Goal: Information Seeking & Learning: Check status

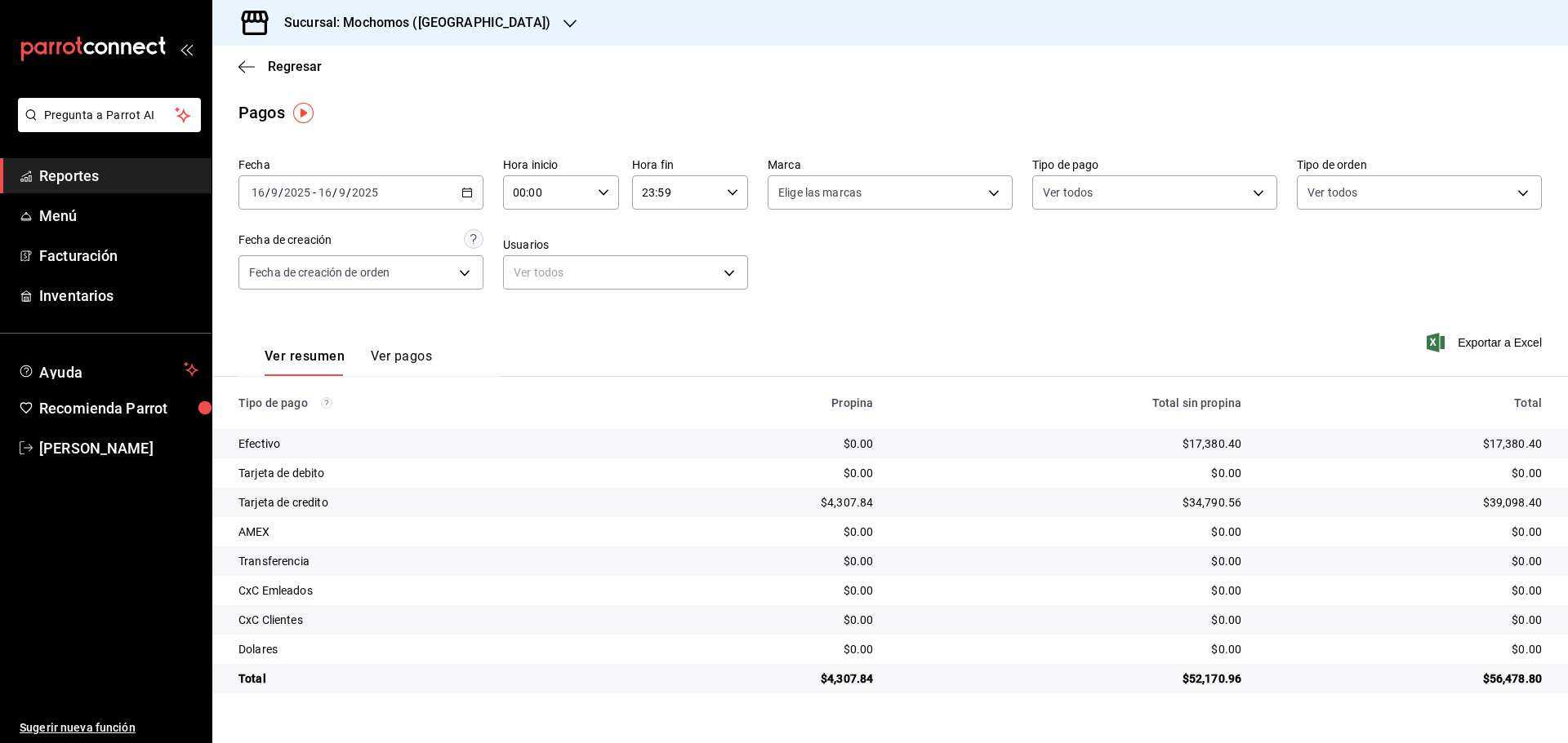
click at [563, 27] on icon "button" at bounding box center [570, 24] width 13 height 13
click at [292, 73] on span "Ryoshi ([GEOGRAPHIC_DATA])" at bounding box center [304, 70] width 158 height 18
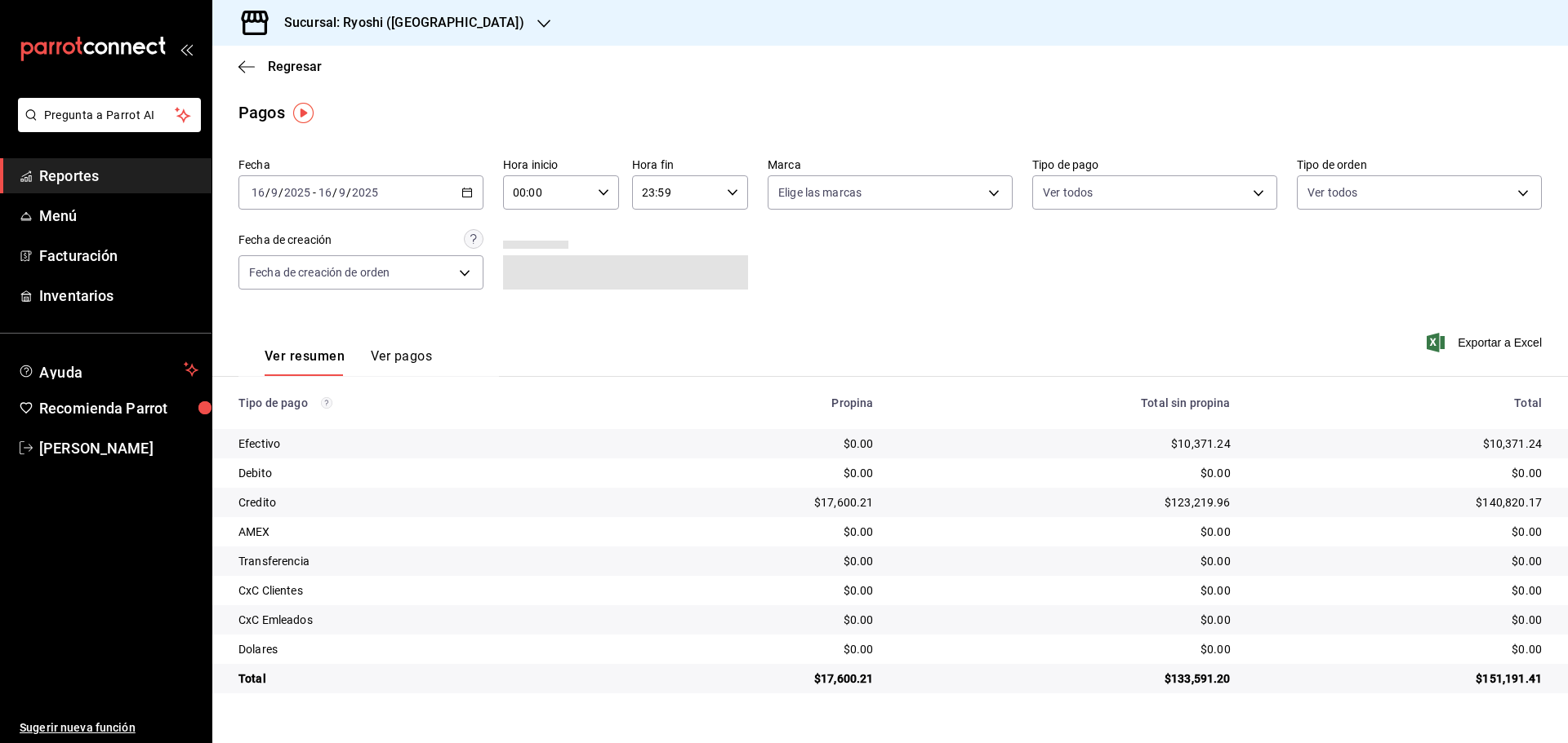
click at [115, 169] on span "Reportes" at bounding box center [119, 175] width 160 height 22
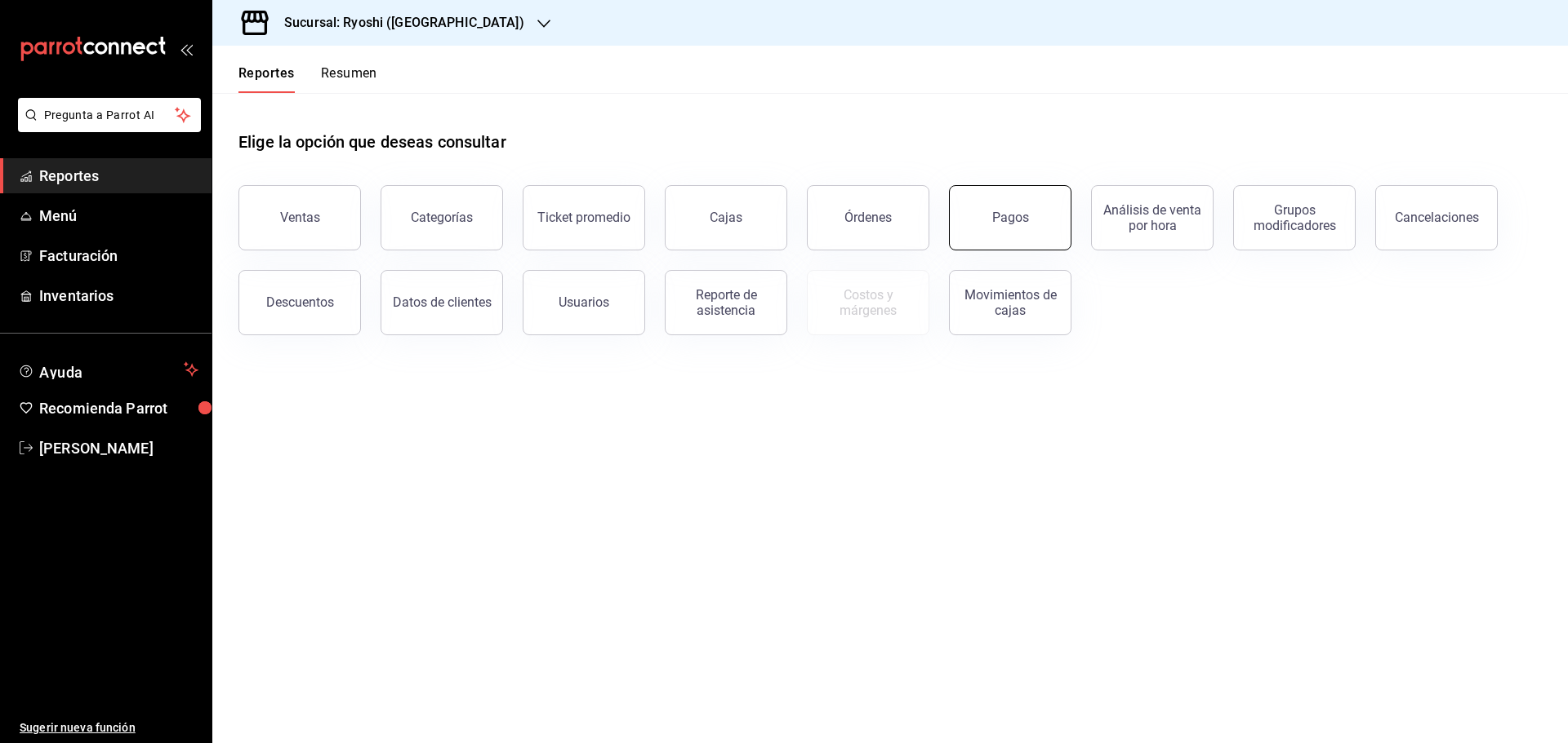
click at [1036, 218] on button "Pagos" at bounding box center [1010, 218] width 123 height 65
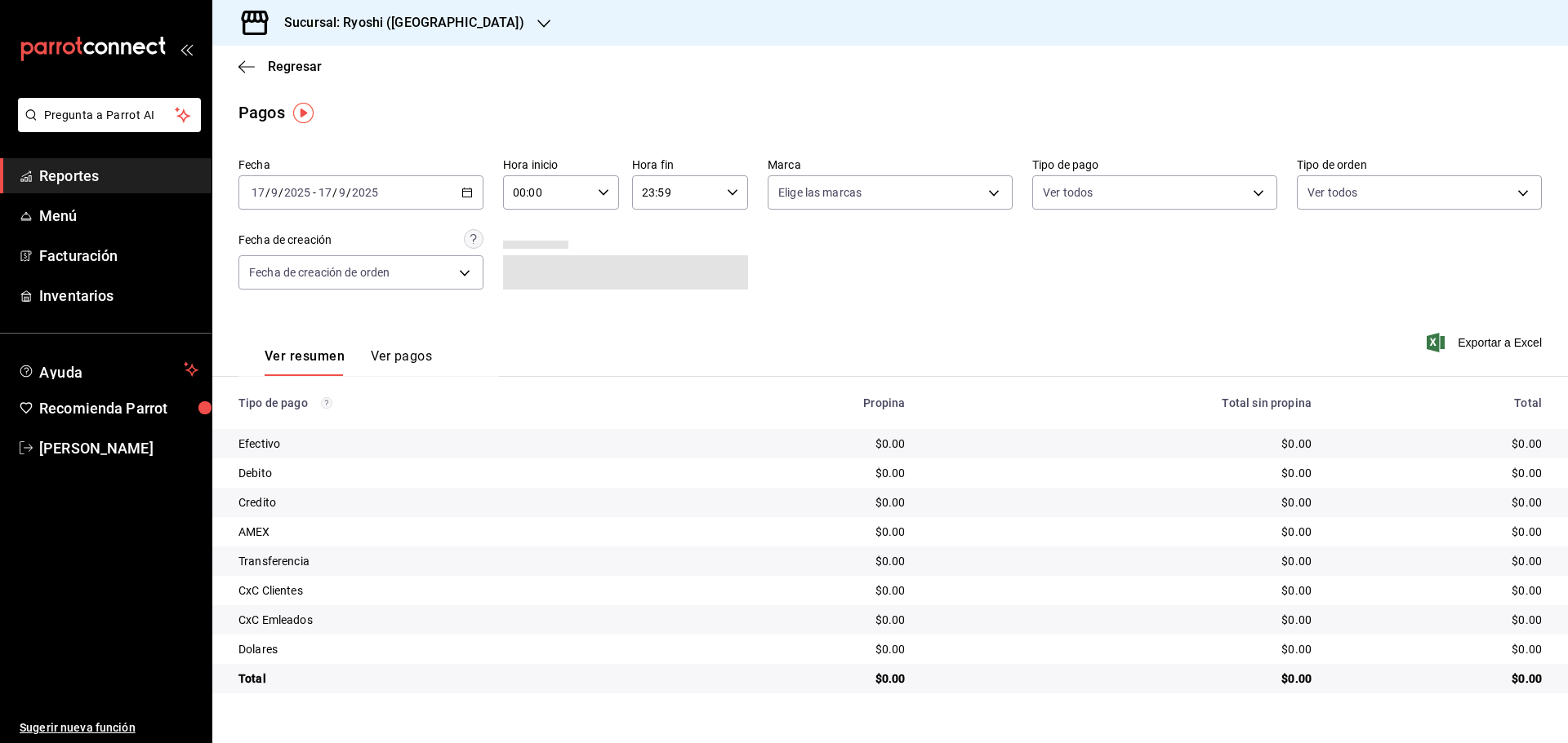
click at [469, 189] on icon "button" at bounding box center [467, 193] width 12 height 12
click at [277, 425] on span "Rango de fechas" at bounding box center [315, 425] width 126 height 18
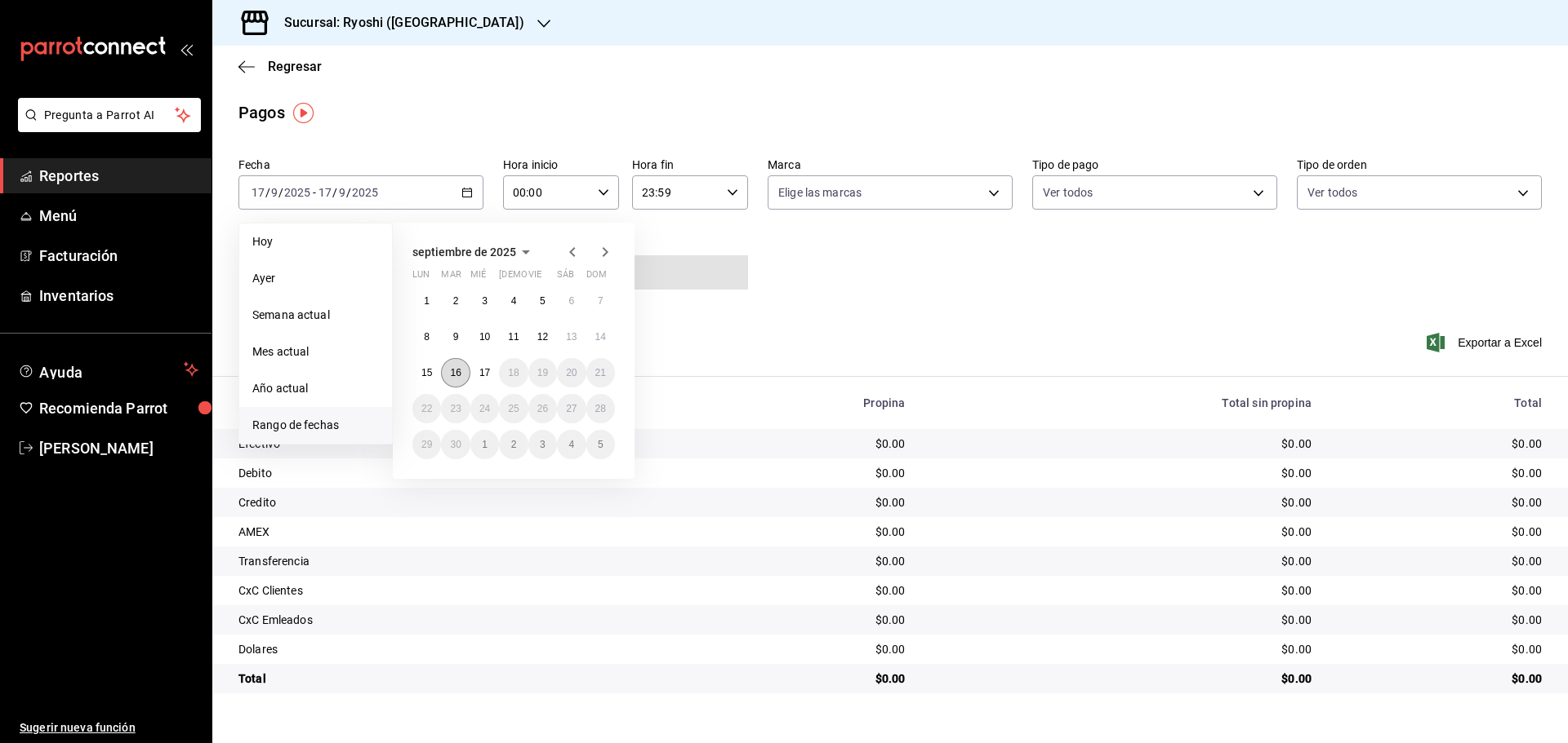
click at [449, 373] on button "16" at bounding box center [455, 372] width 28 height 29
click at [482, 371] on abbr "17" at bounding box center [485, 373] width 11 height 12
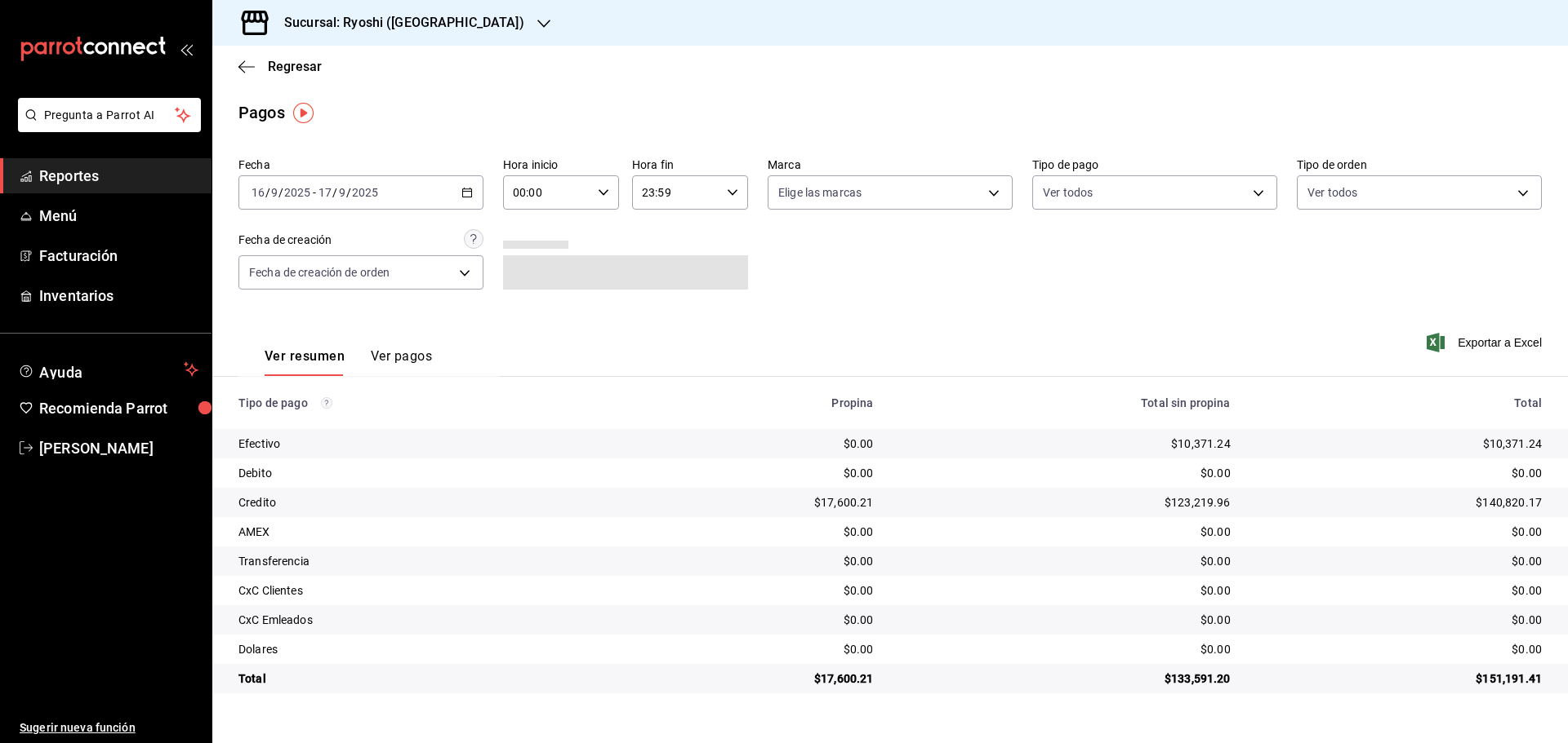
click at [605, 195] on icon "button" at bounding box center [603, 193] width 12 height 12
click at [537, 275] on button "05" at bounding box center [532, 266] width 52 height 33
type input "05:00"
click at [726, 193] on div at bounding box center [784, 372] width 1568 height 743
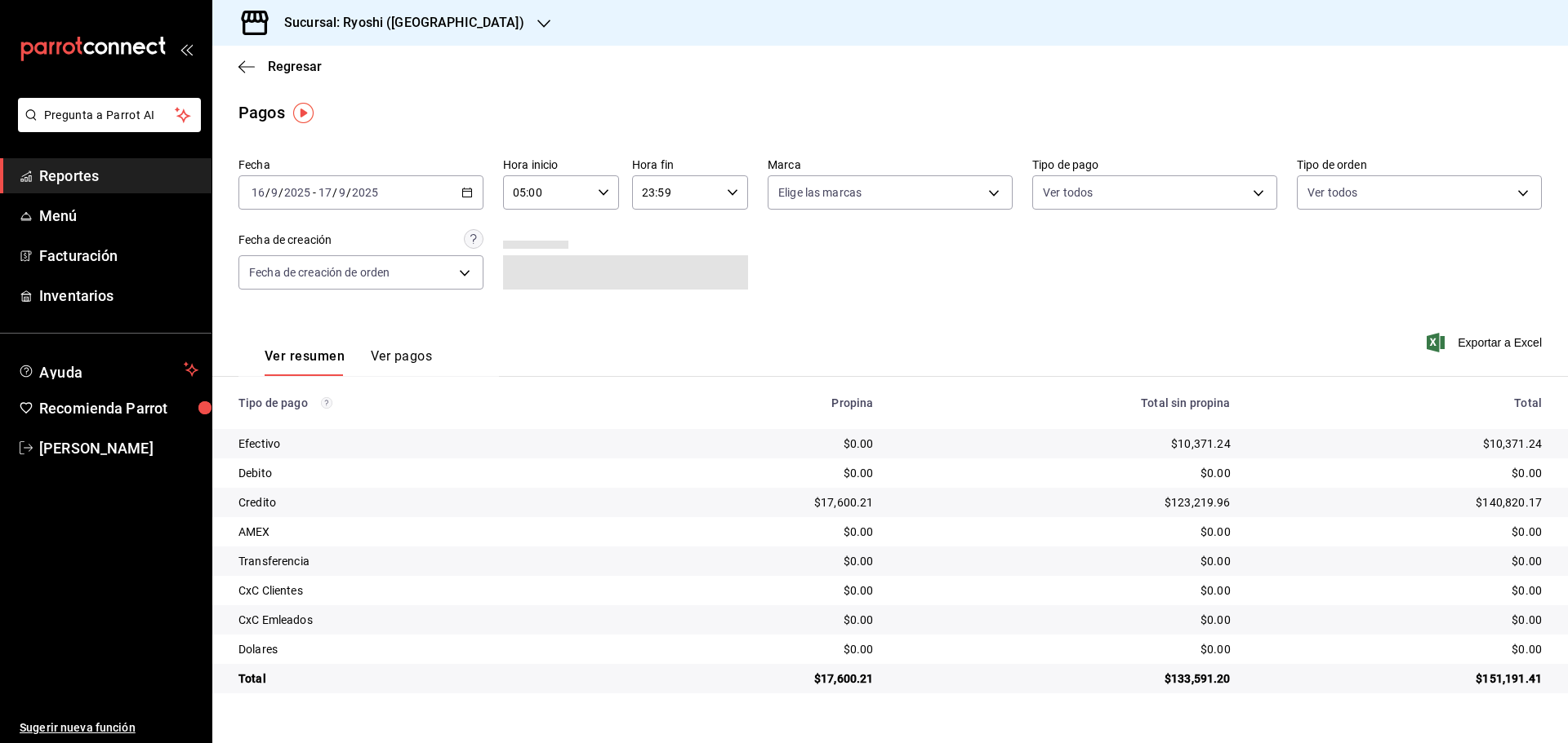
click at [733, 190] on icon "button" at bounding box center [733, 193] width 12 height 12
click at [659, 270] on span "05" at bounding box center [661, 274] width 32 height 13
type input "05:59"
click at [896, 83] on div at bounding box center [784, 372] width 1568 height 743
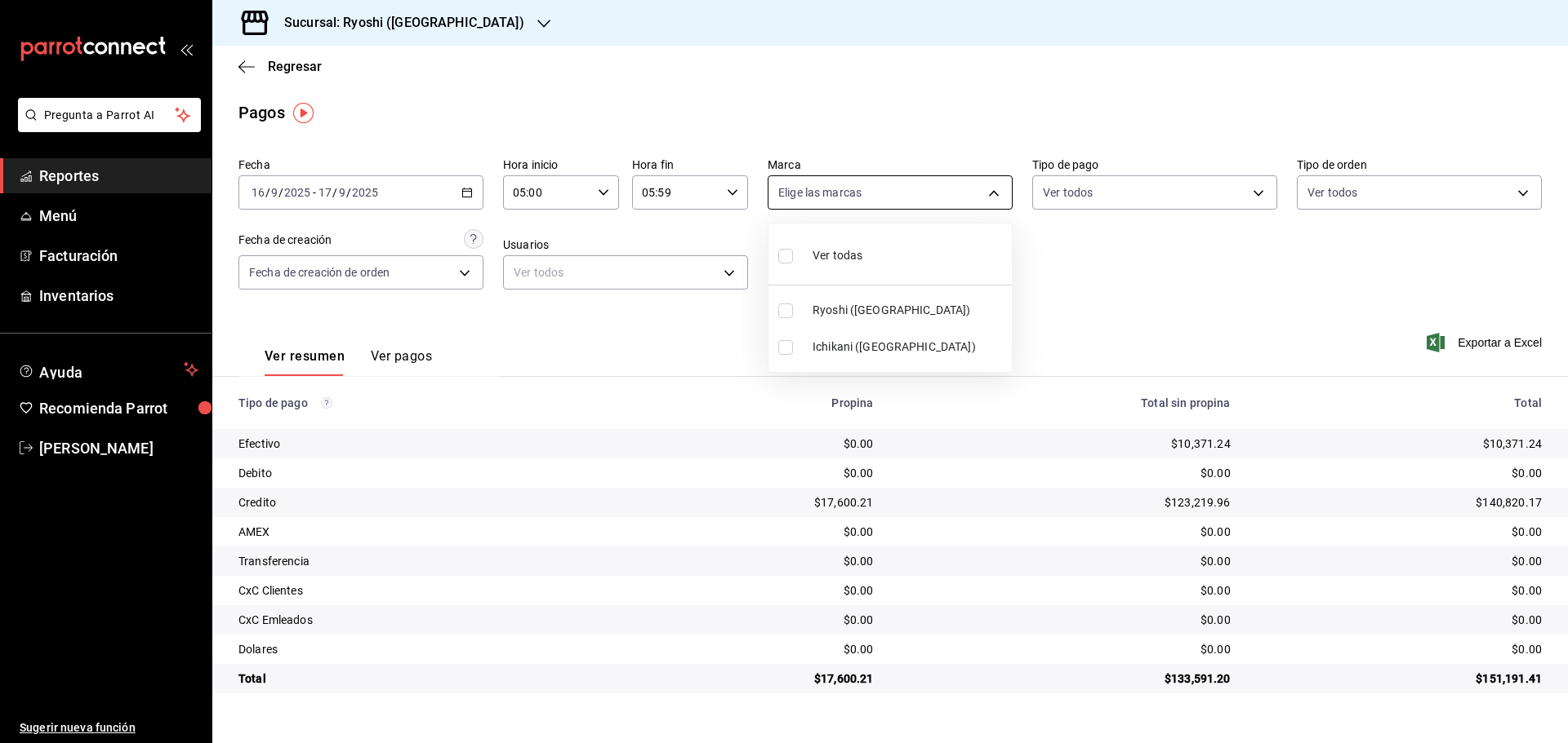
click at [995, 203] on body "Pregunta a Parrot AI Reportes Menú Facturación Inventarios Ayuda Recomienda Par…" at bounding box center [784, 372] width 1568 height 743
click at [1092, 311] on div at bounding box center [784, 372] width 1568 height 743
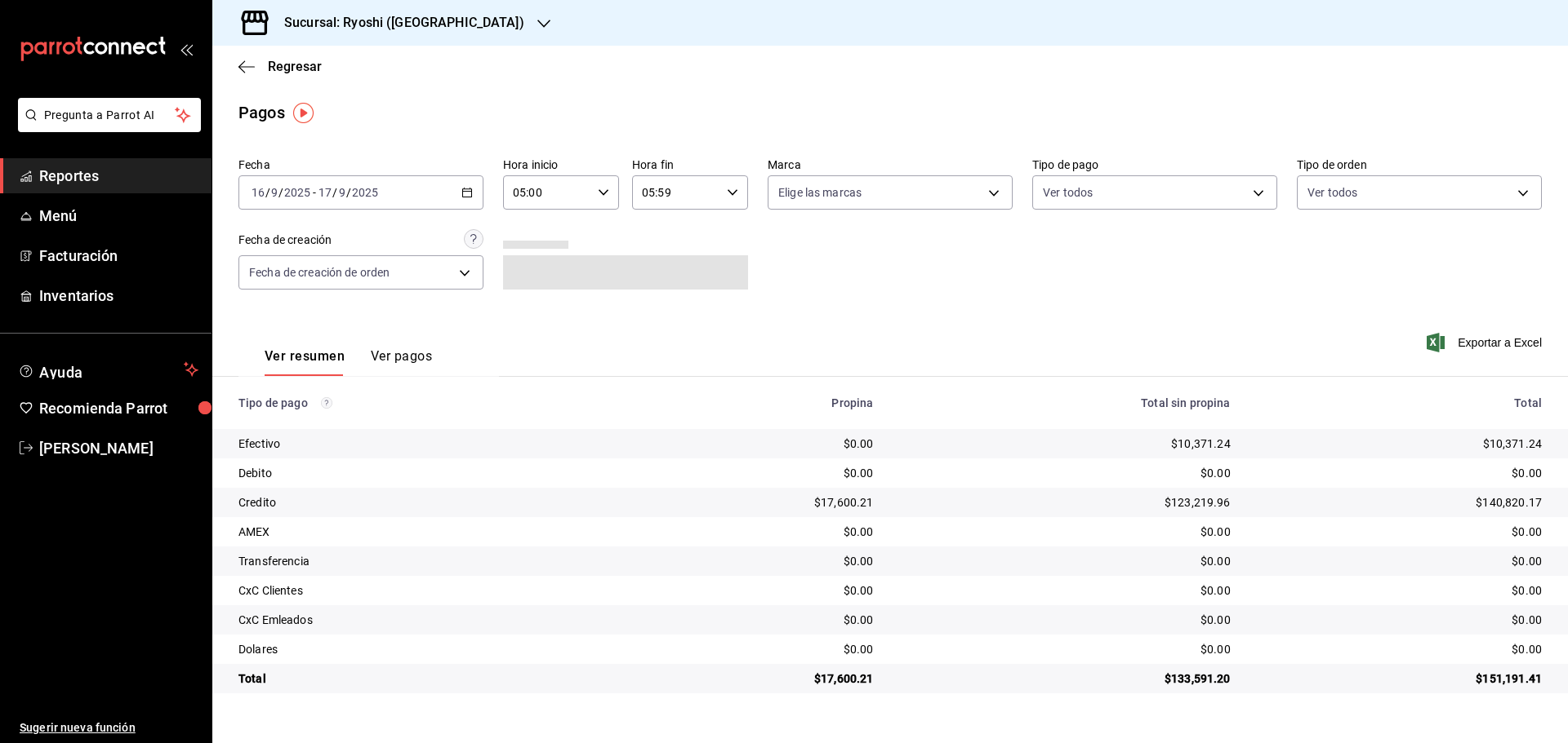
click at [471, 191] on \(Stroke\) "button" at bounding box center [467, 193] width 10 height 9
click at [287, 427] on span "Rango de fechas" at bounding box center [315, 425] width 126 height 18
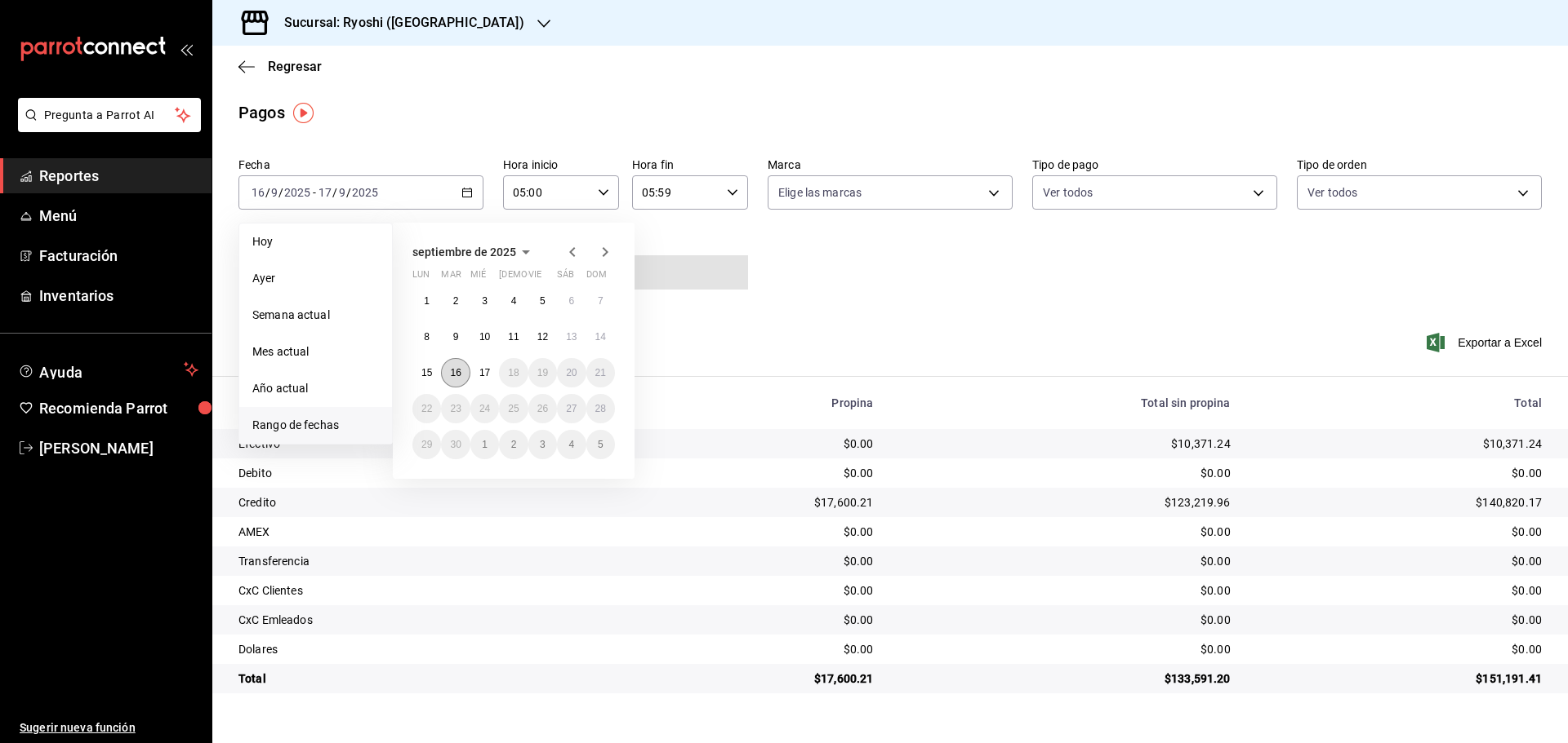
click at [451, 372] on abbr "16" at bounding box center [455, 373] width 11 height 12
click at [477, 374] on button "17" at bounding box center [485, 372] width 28 height 29
type input "00:00"
type input "23:59"
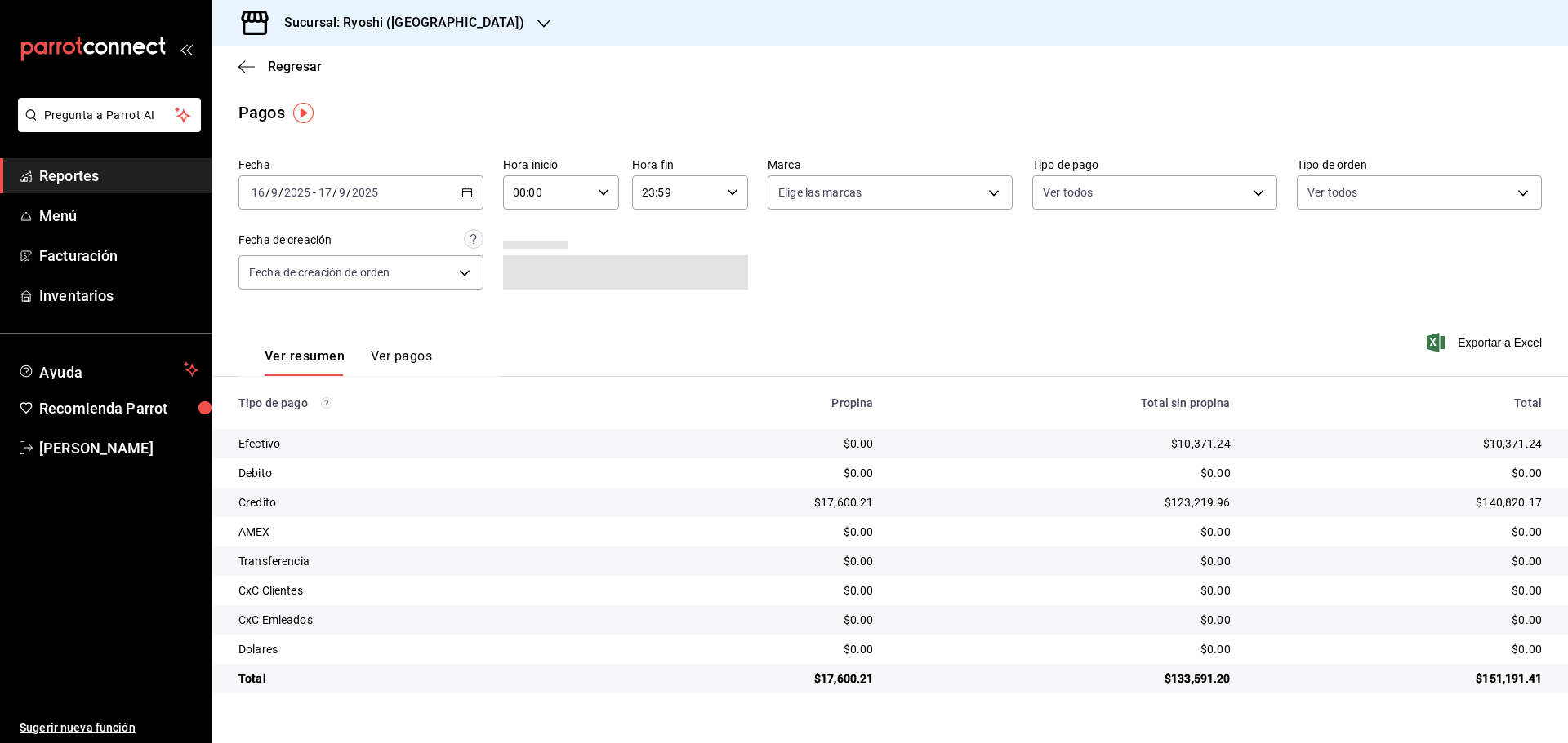
click at [608, 190] on icon "button" at bounding box center [603, 193] width 12 height 12
click at [531, 260] on button "05" at bounding box center [532, 266] width 52 height 33
type input "05:00"
click at [741, 189] on div at bounding box center [784, 372] width 1568 height 743
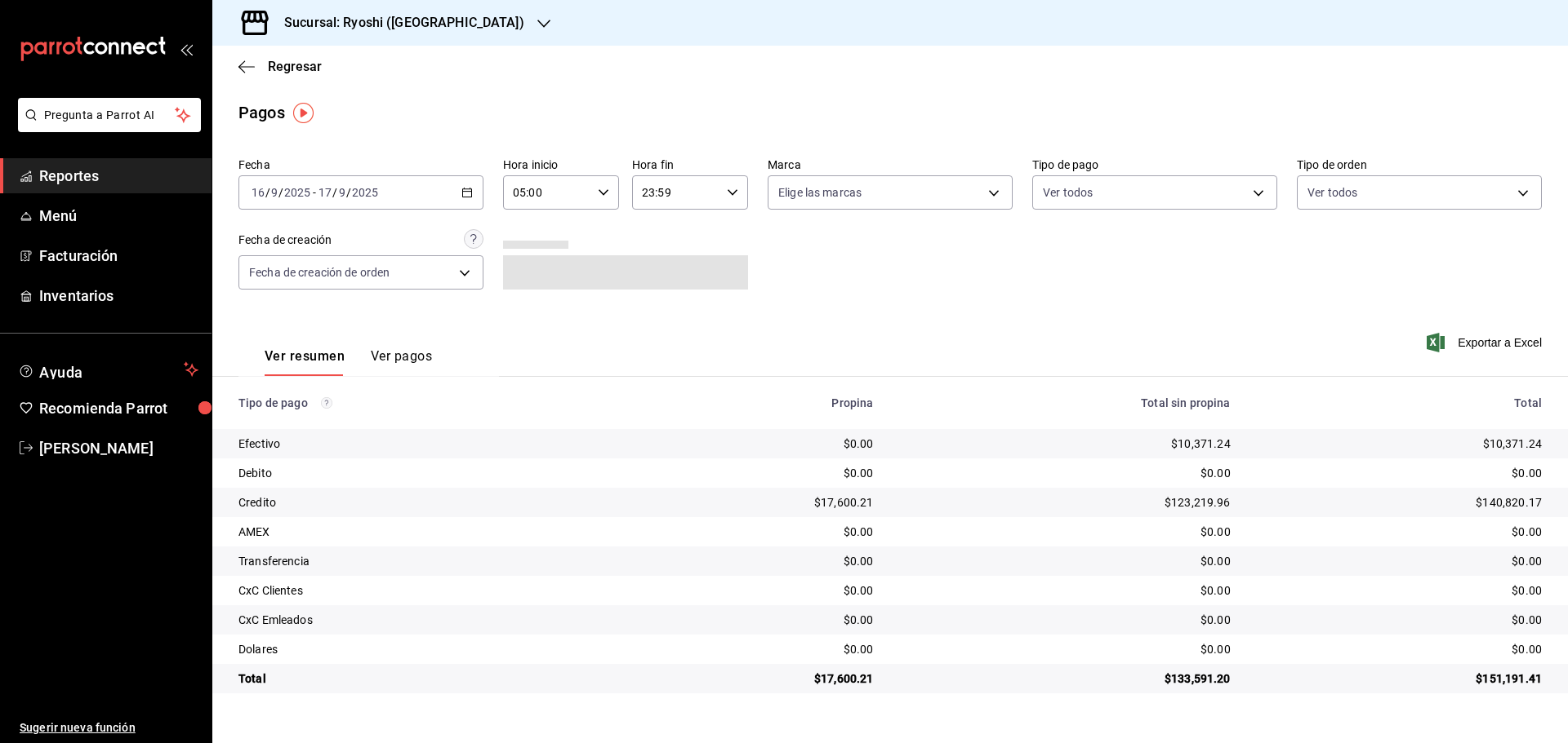
click at [731, 194] on \(Stroke\) "button" at bounding box center [733, 192] width 10 height 6
click at [660, 269] on span "05" at bounding box center [661, 274] width 32 height 13
type input "05:59"
click at [805, 241] on div at bounding box center [784, 372] width 1568 height 743
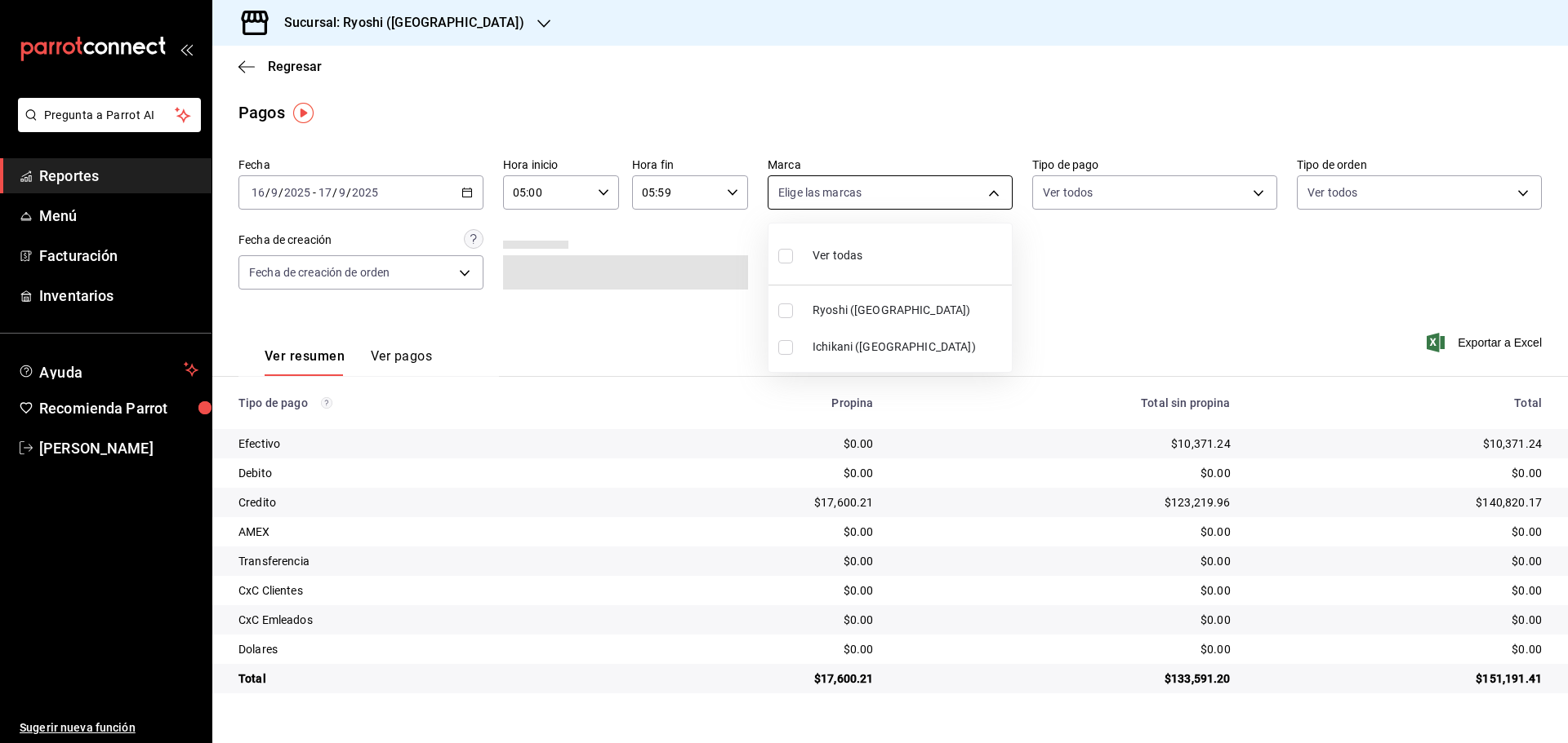
click at [911, 193] on body "Pregunta a Parrot AI Reportes Menú Facturación Inventarios Ayuda Recomienda Par…" at bounding box center [784, 372] width 1568 height 743
click at [792, 352] on input "checkbox" at bounding box center [785, 348] width 15 height 15
checkbox input "true"
type input "e80bf875-3c9c-4ad9-8c6a-14c8262011fc"
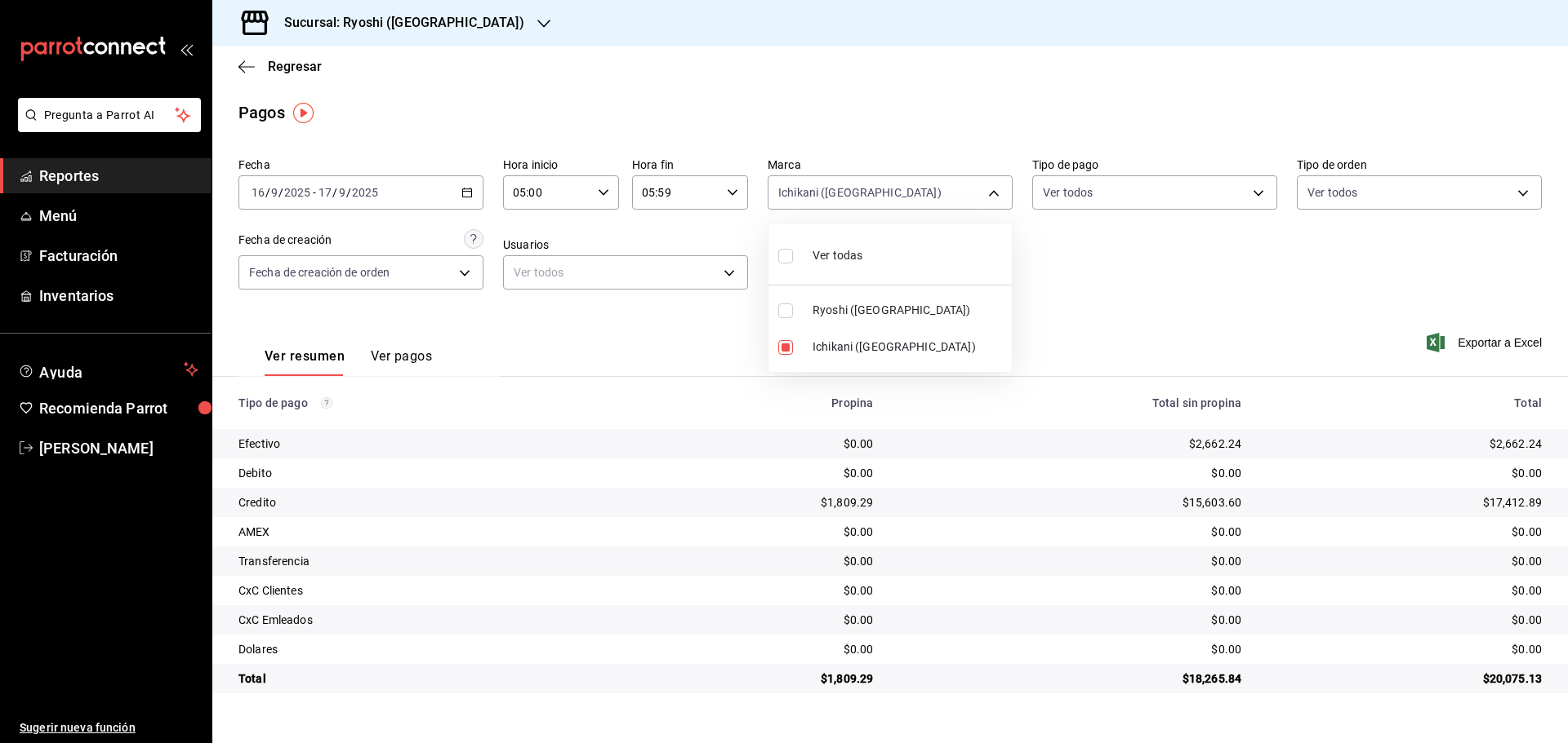
click at [1126, 280] on div at bounding box center [784, 372] width 1568 height 743
click at [139, 179] on span "Reportes" at bounding box center [119, 175] width 160 height 22
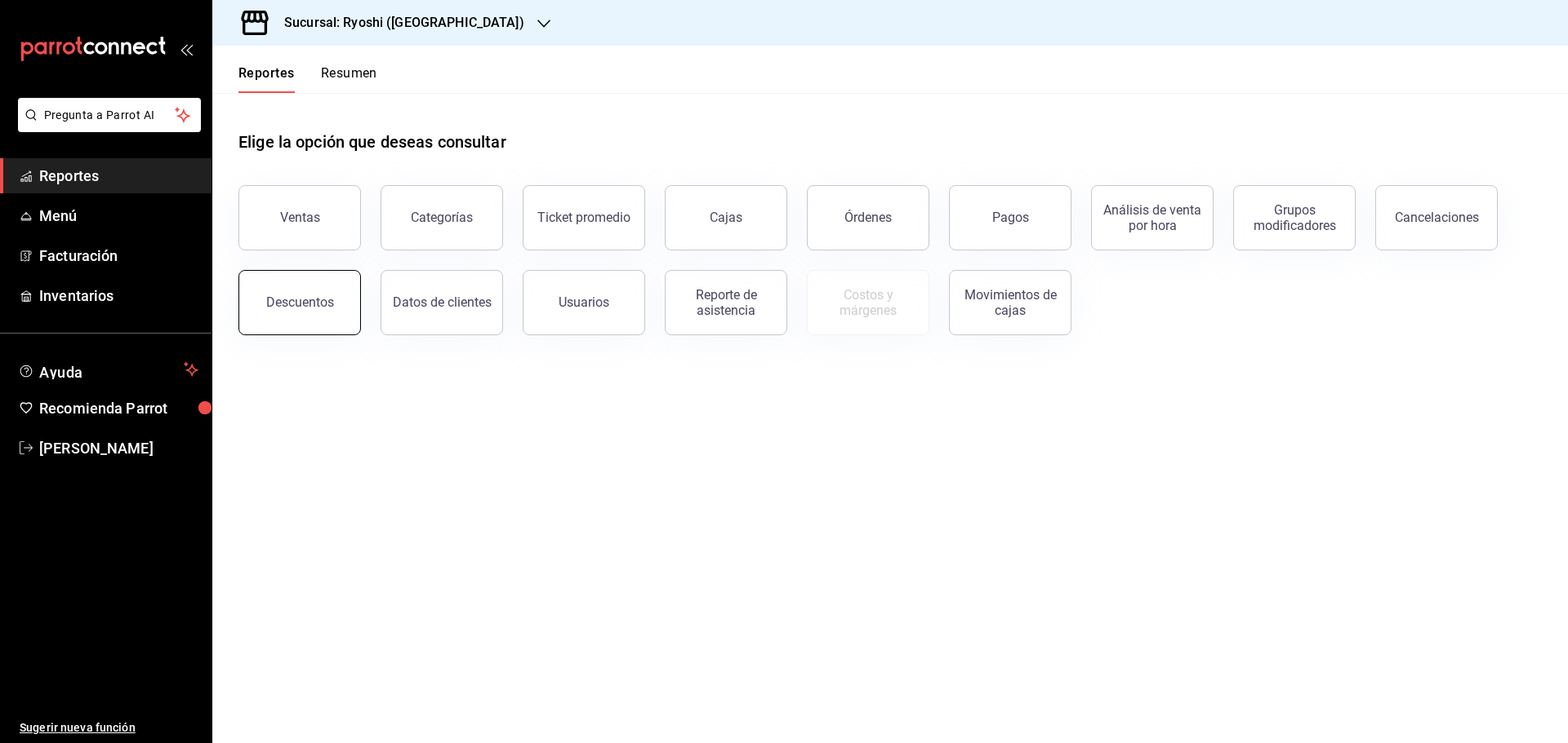
click at [286, 302] on div "Descuentos" at bounding box center [300, 302] width 68 height 16
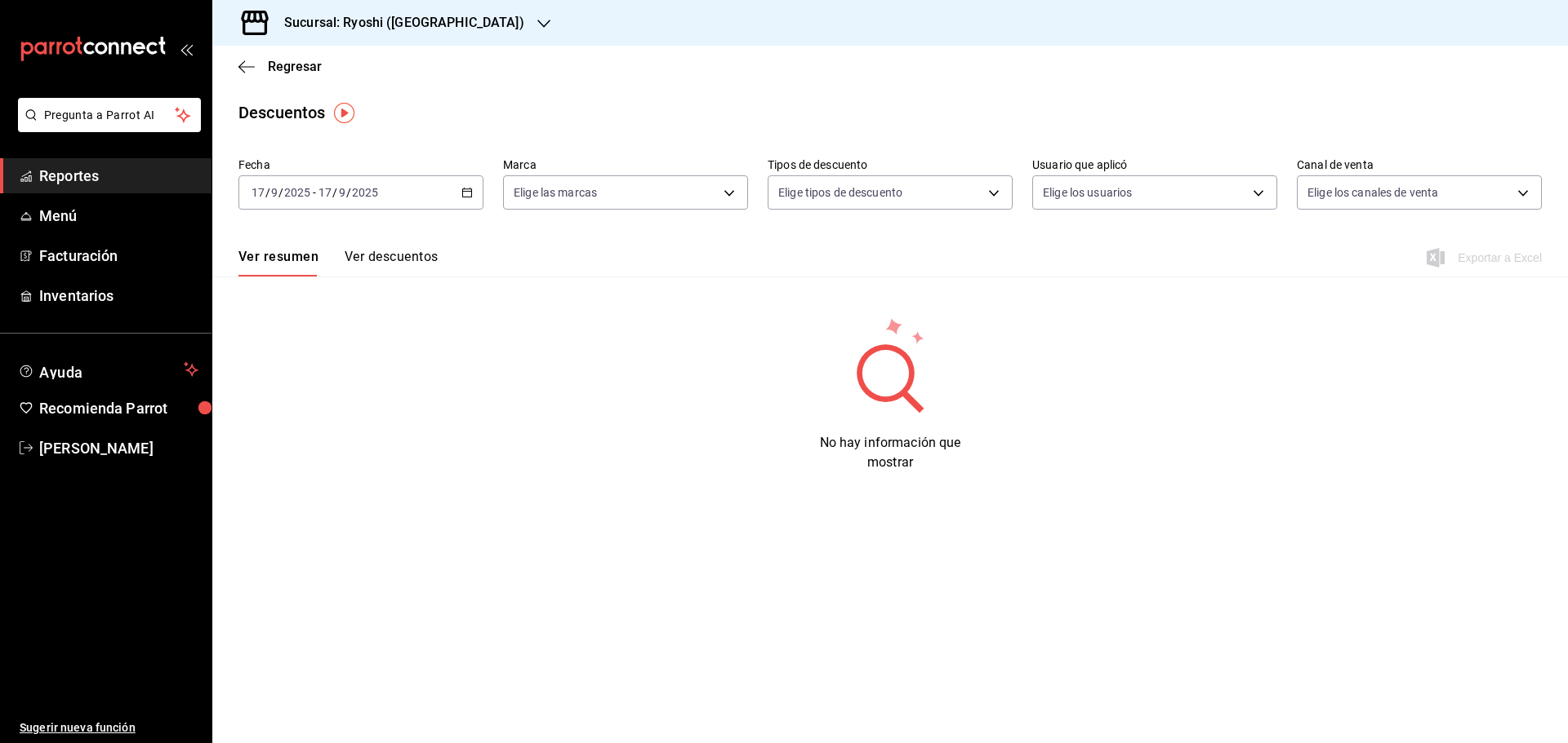
click at [468, 195] on icon "button" at bounding box center [467, 193] width 12 height 12
click at [294, 429] on span "Rango de fechas" at bounding box center [315, 425] width 126 height 18
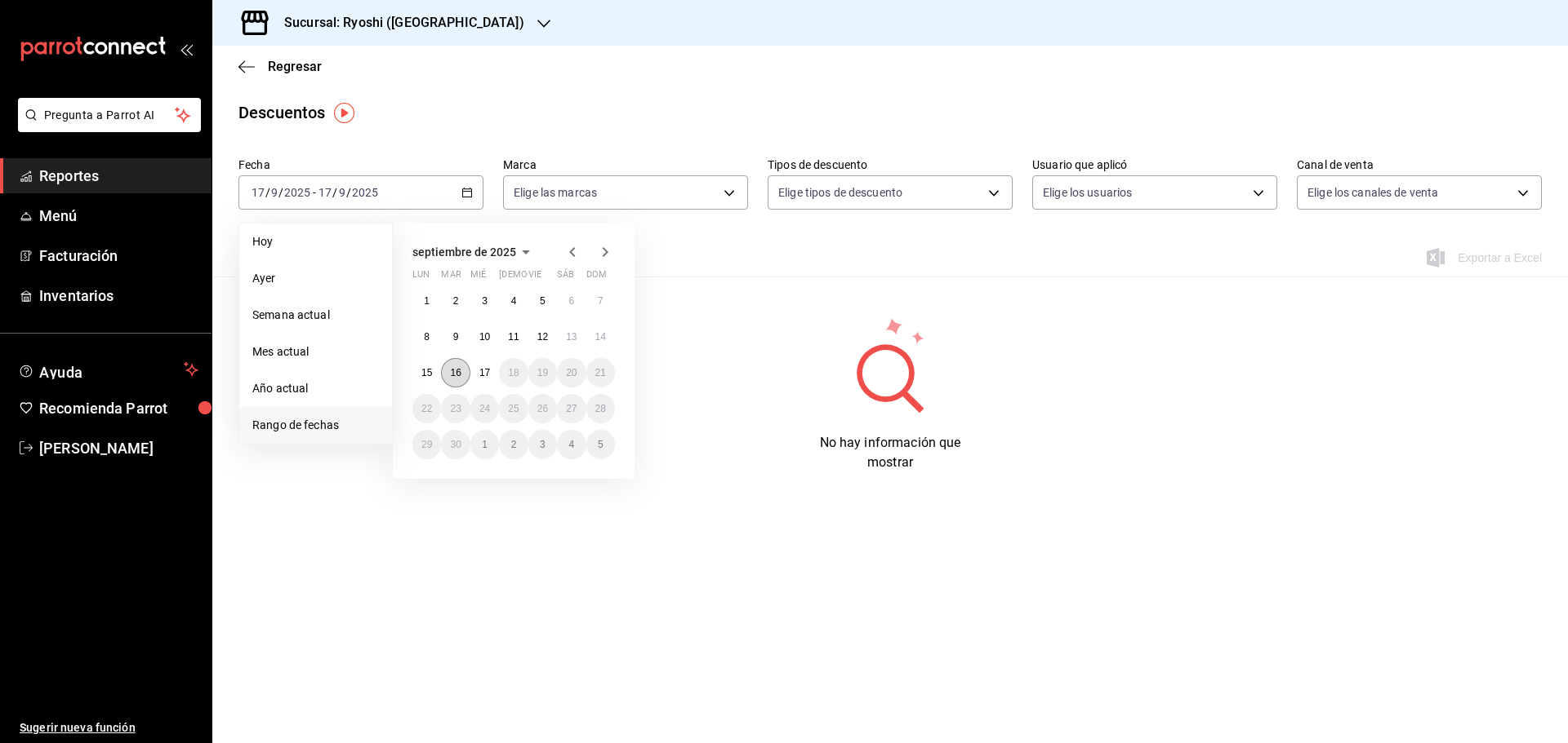
click at [447, 372] on button "16" at bounding box center [455, 372] width 28 height 29
click at [476, 374] on button "17" at bounding box center [485, 372] width 28 height 29
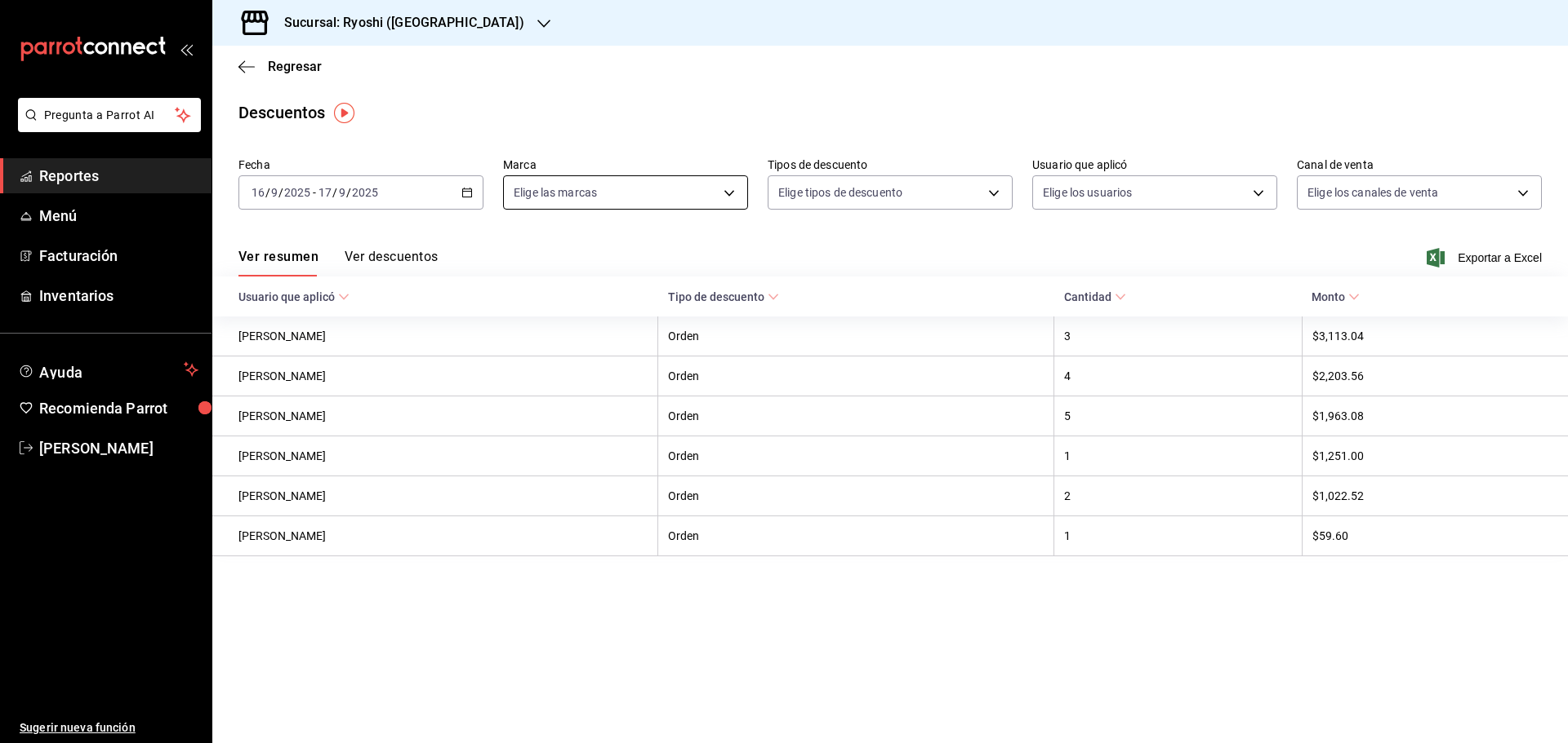
click at [726, 193] on body "Pregunta a Parrot AI Reportes Menú Facturación Inventarios Ayuda Recomienda Par…" at bounding box center [784, 372] width 1568 height 743
click at [576, 346] on span "Ichikani ([GEOGRAPHIC_DATA])" at bounding box center [644, 347] width 193 height 18
type input "e80bf875-3c9c-4ad9-8c6a-14c8262011fc"
checkbox input "true"
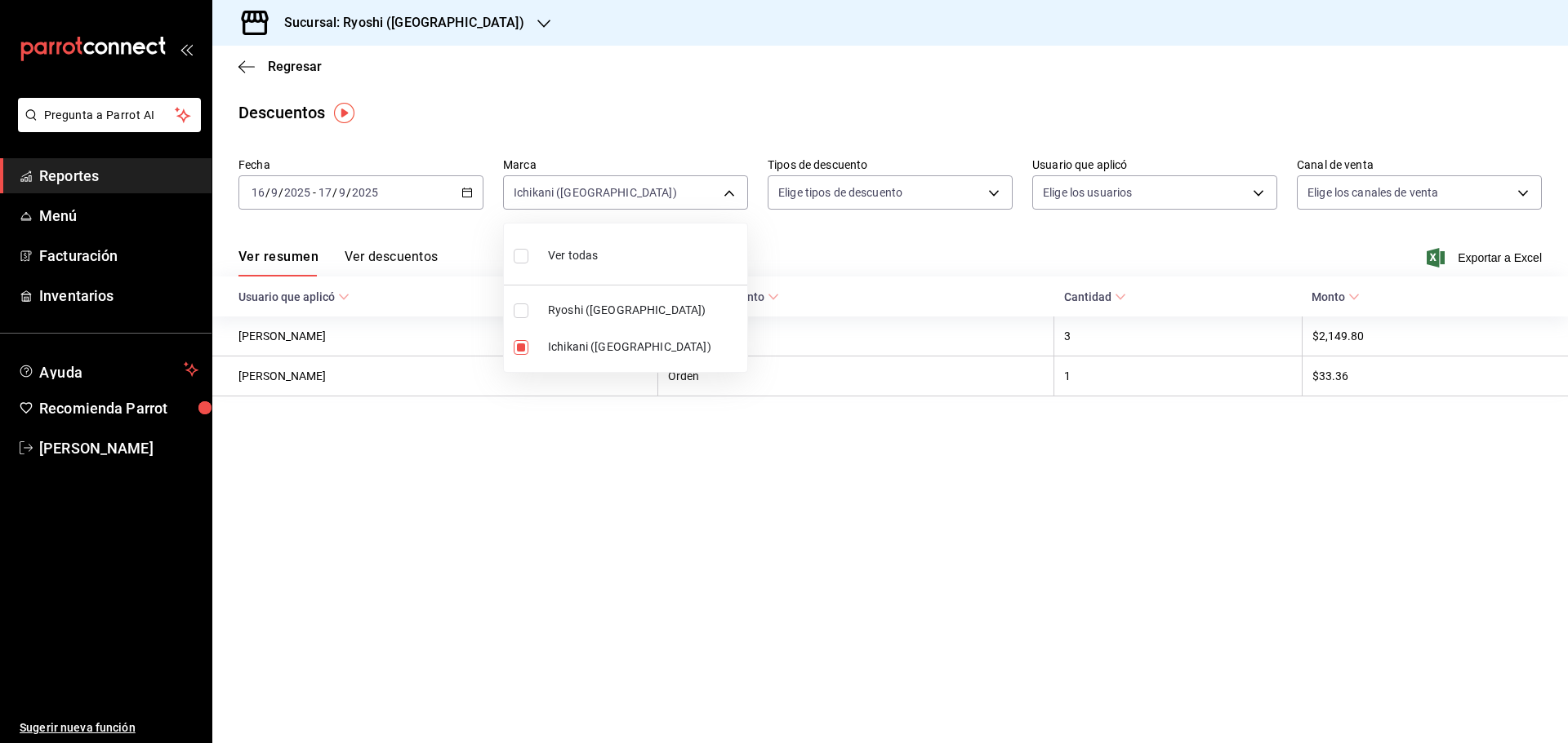
click at [759, 95] on div at bounding box center [784, 372] width 1568 height 743
click at [80, 181] on span "Reportes" at bounding box center [119, 175] width 160 height 22
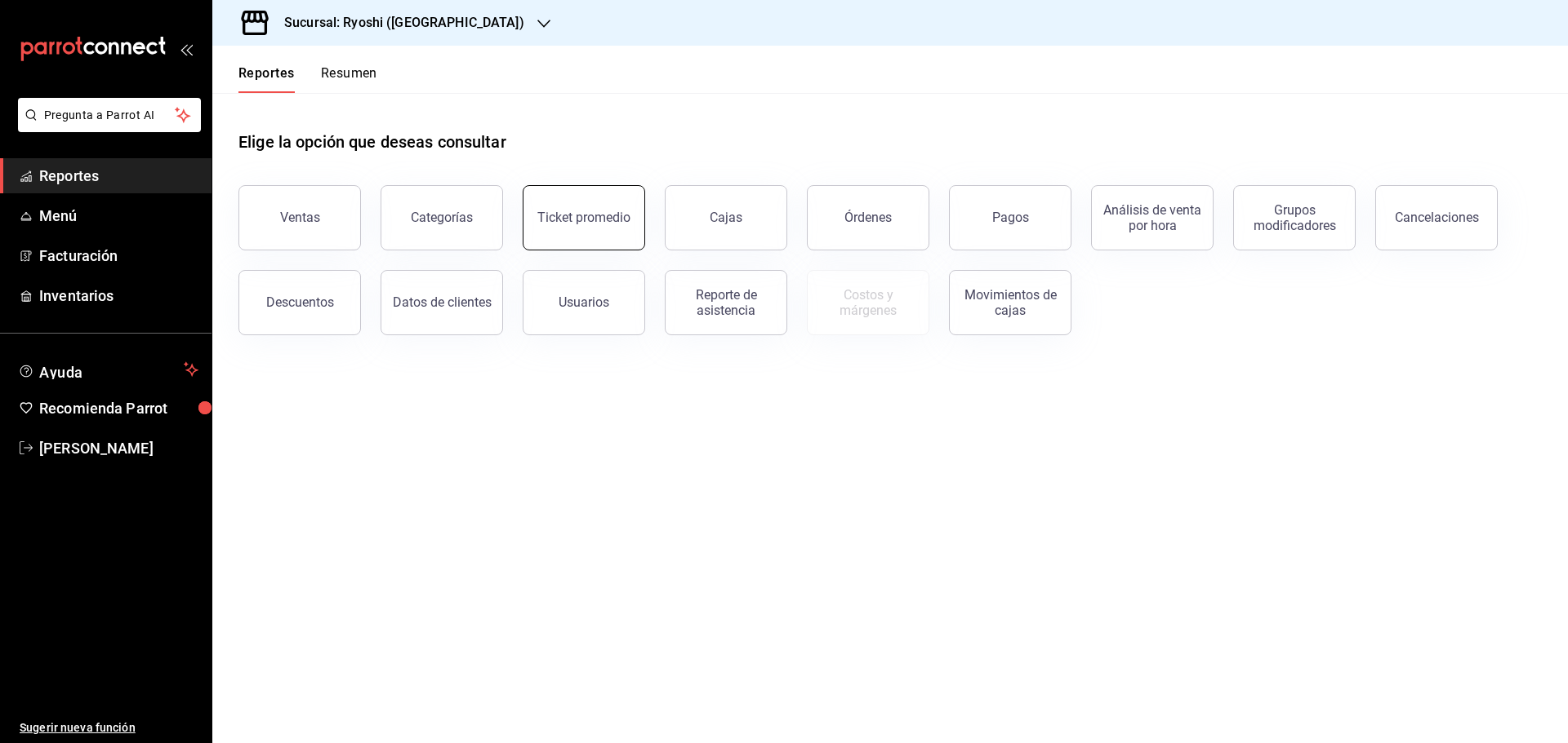
click at [591, 234] on button "Ticket promedio" at bounding box center [584, 218] width 123 height 65
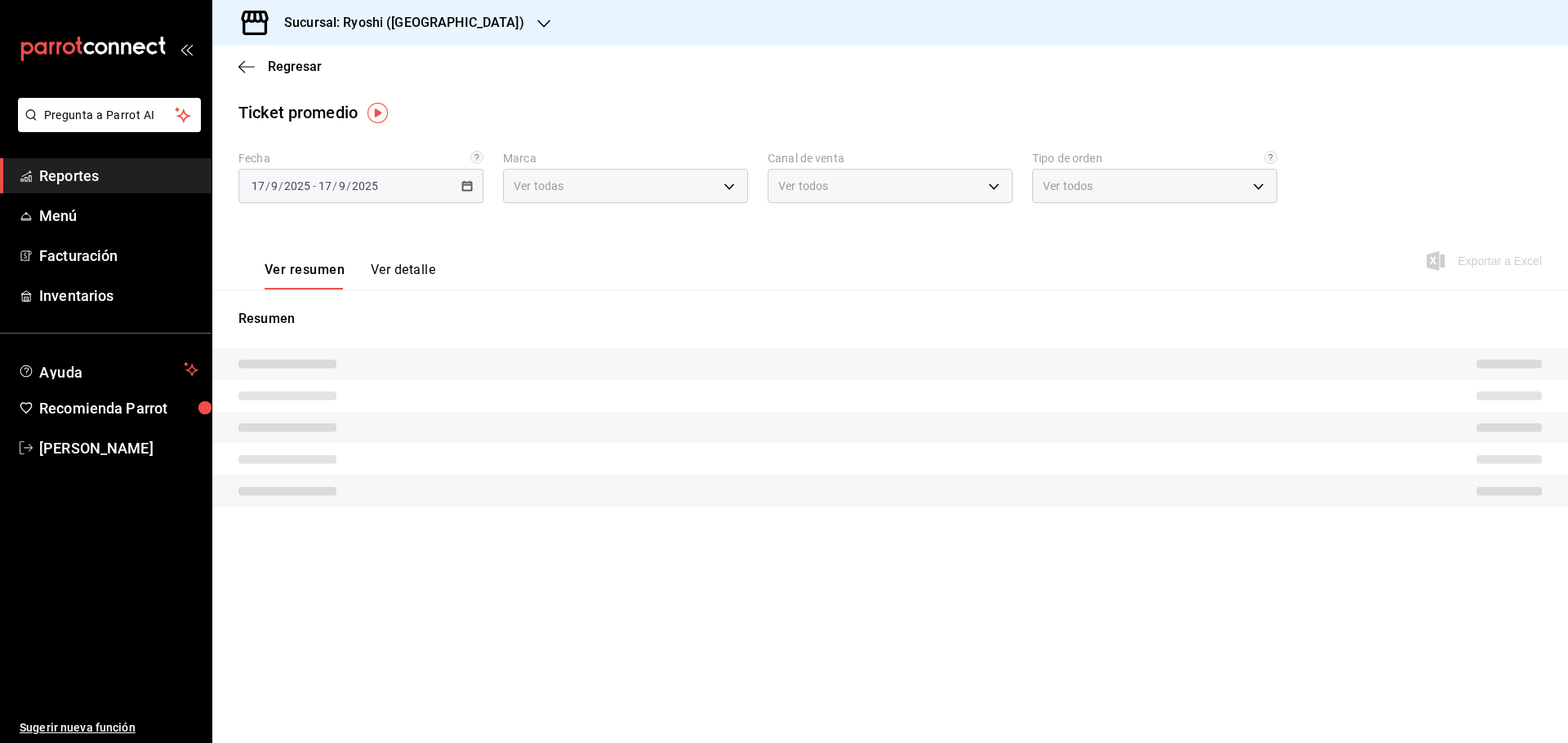
type input "26ca50e5-a845-484f-a54e-8a4432b79f59,e80bf875-3c9c-4ad9-8c6a-14c8262011fc"
type input "PARROT,UBER_EATS,RAPPI,DIDI_FOOD,ONLINE"
type input "8361b891-a2e9-4fcd-a853-f9fc8036f76a,b76ec9ad-9f52-4de9-91c0-fd75567639de,0d81c…"
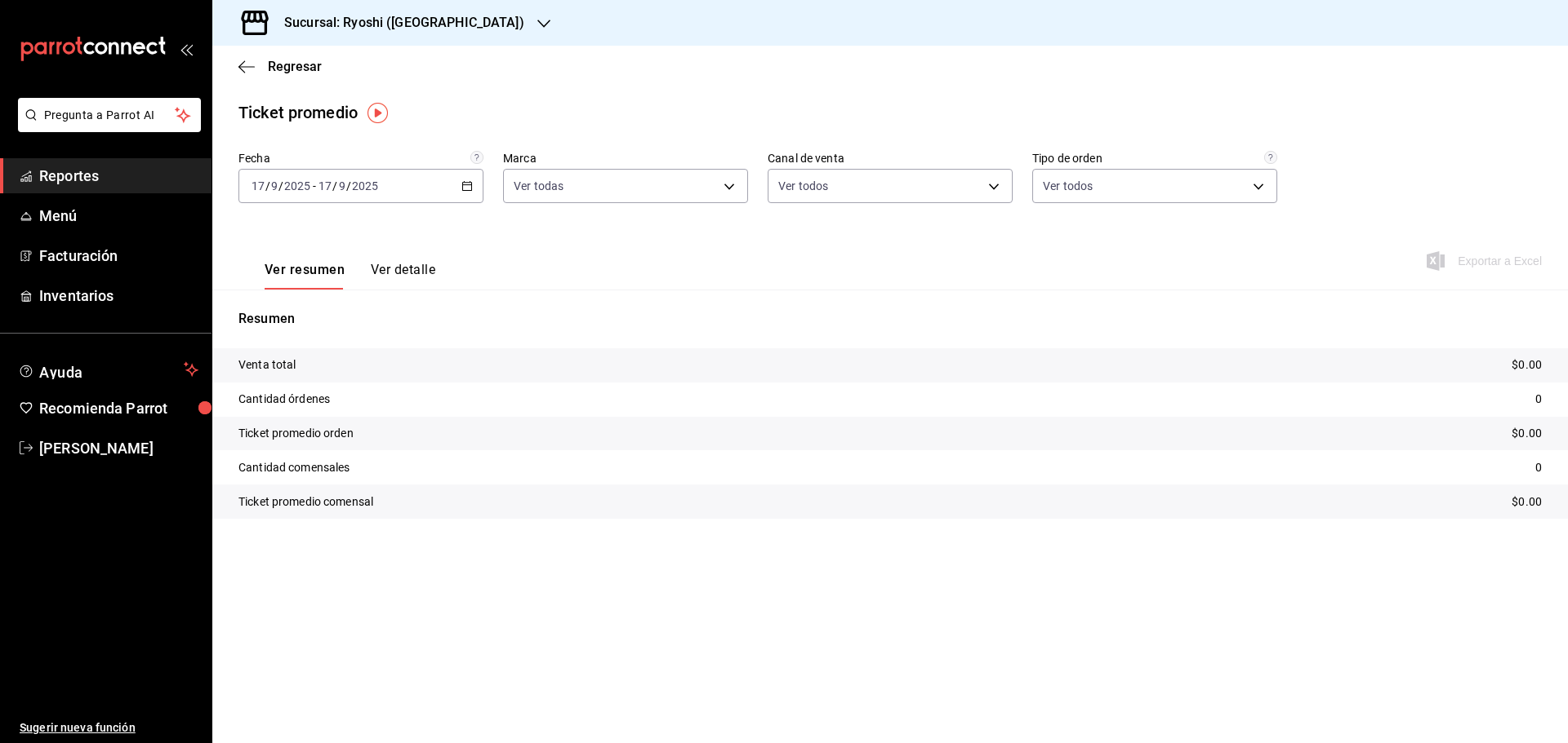
click at [468, 194] on div "2025-09-17 17 / 9 / 2025 - 2025-09-17 17 / 9 / 2025" at bounding box center [360, 185] width 245 height 34
click at [465, 187] on icon "button" at bounding box center [467, 186] width 12 height 12
click at [287, 385] on span "Rango de fechas" at bounding box center [315, 382] width 126 height 18
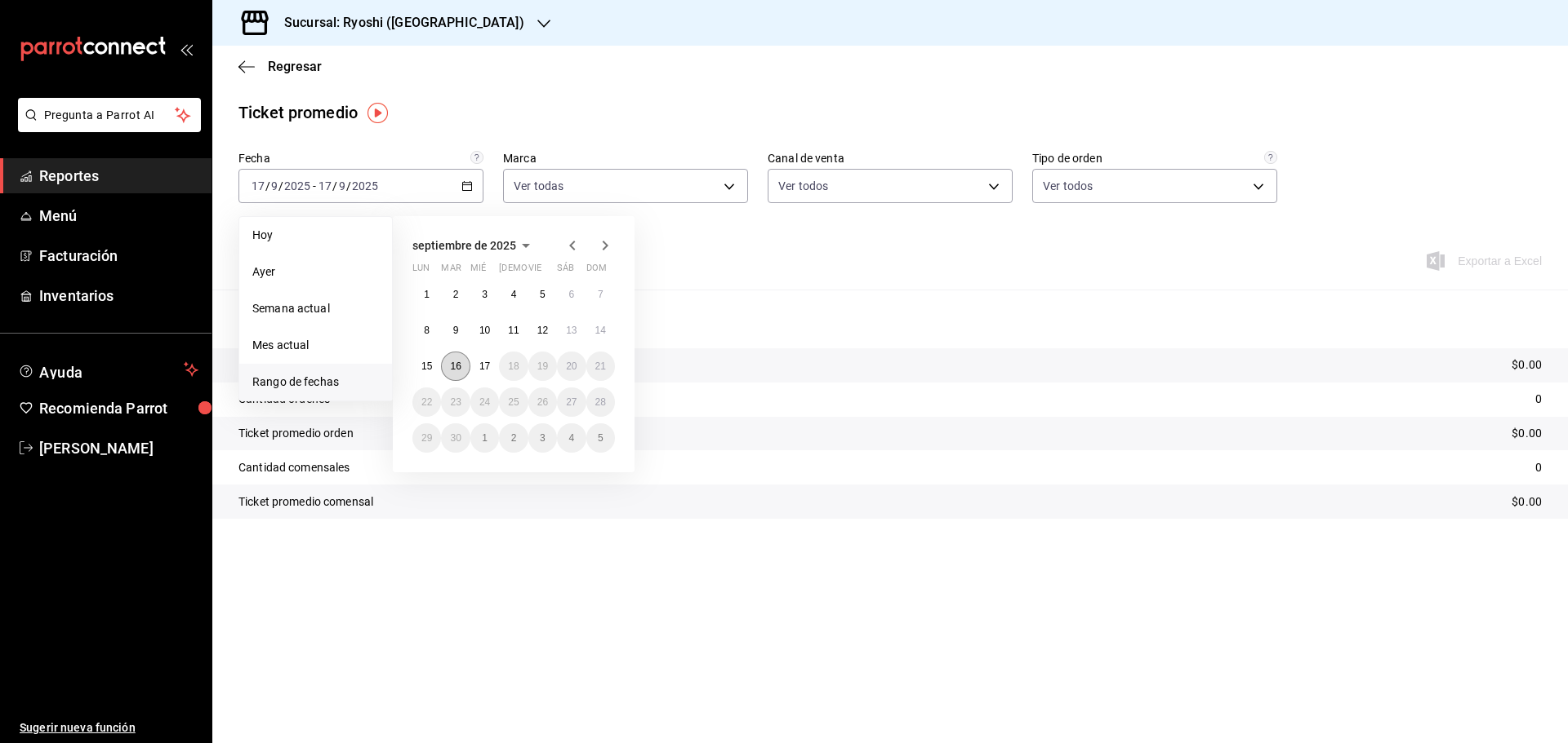
click at [458, 372] on abbr "16" at bounding box center [455, 366] width 11 height 12
click at [480, 366] on abbr "17" at bounding box center [485, 366] width 11 height 12
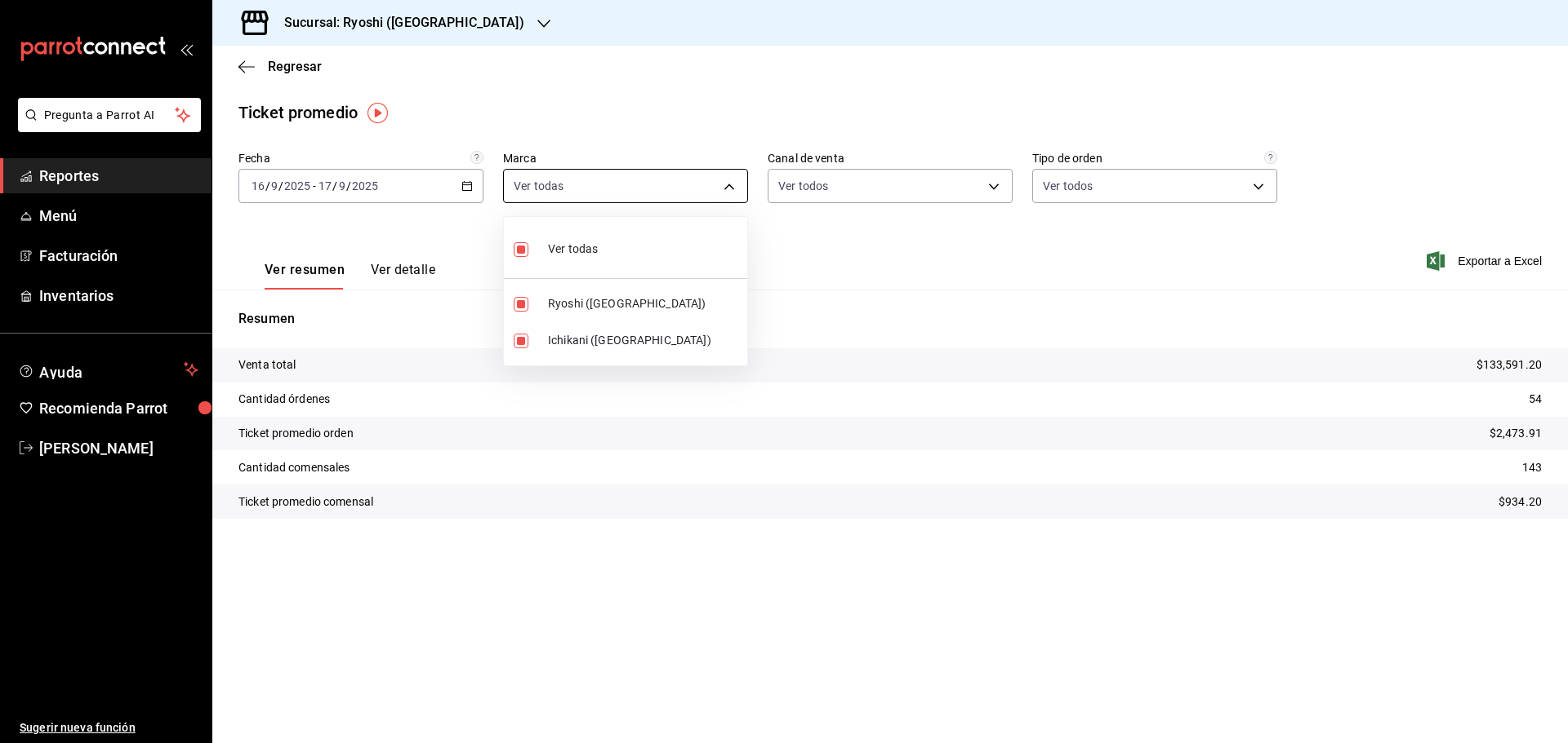
click at [743, 185] on body "Pregunta a Parrot AI Reportes Menú Facturación Inventarios Ayuda Recomienda Par…" at bounding box center [784, 372] width 1568 height 743
click at [523, 306] on input "checkbox" at bounding box center [521, 305] width 15 height 15
checkbox input "false"
type input "e80bf875-3c9c-4ad9-8c6a-14c8262011fc"
checkbox input "false"
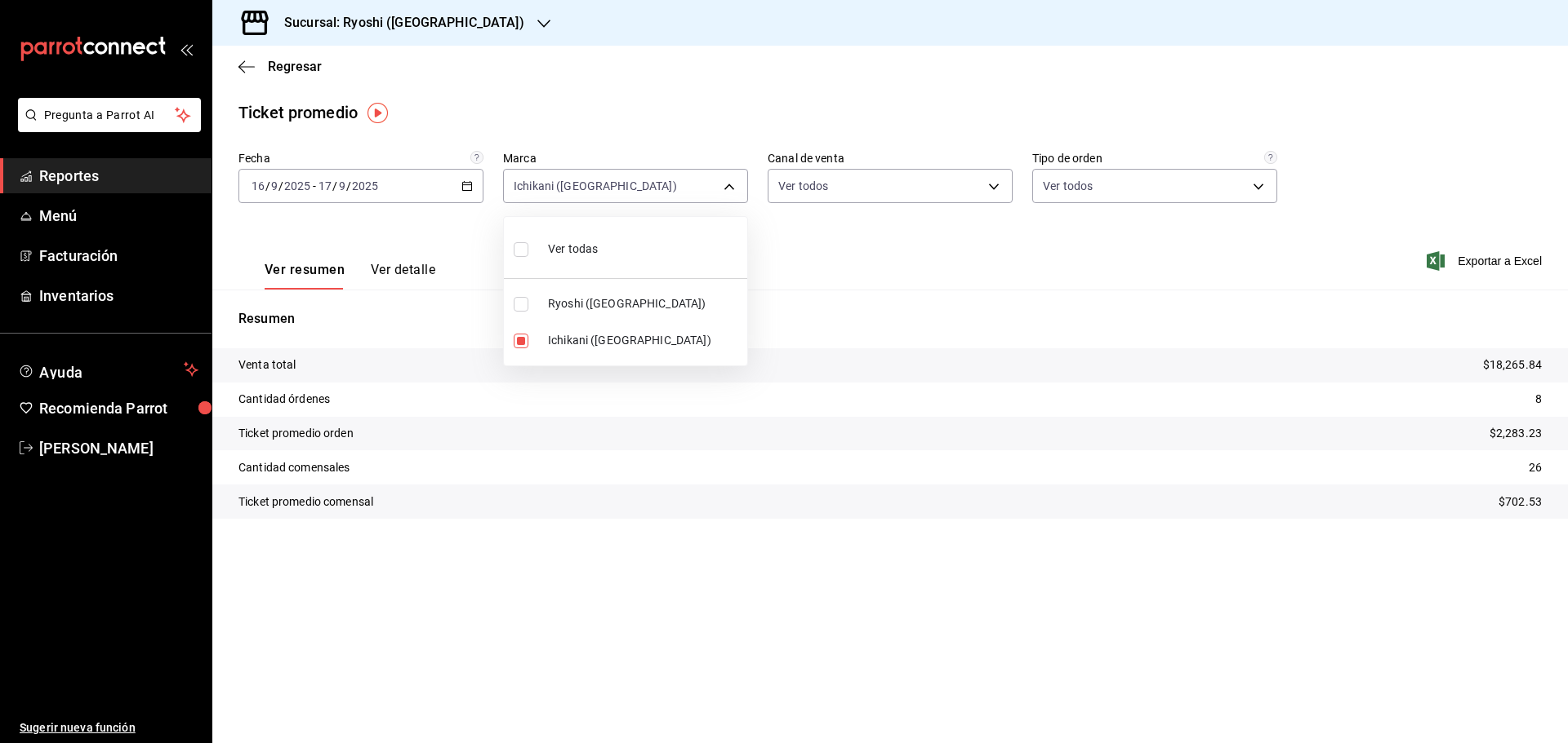
click at [875, 278] on div at bounding box center [784, 372] width 1568 height 743
click at [87, 172] on span "Reportes" at bounding box center [119, 175] width 160 height 22
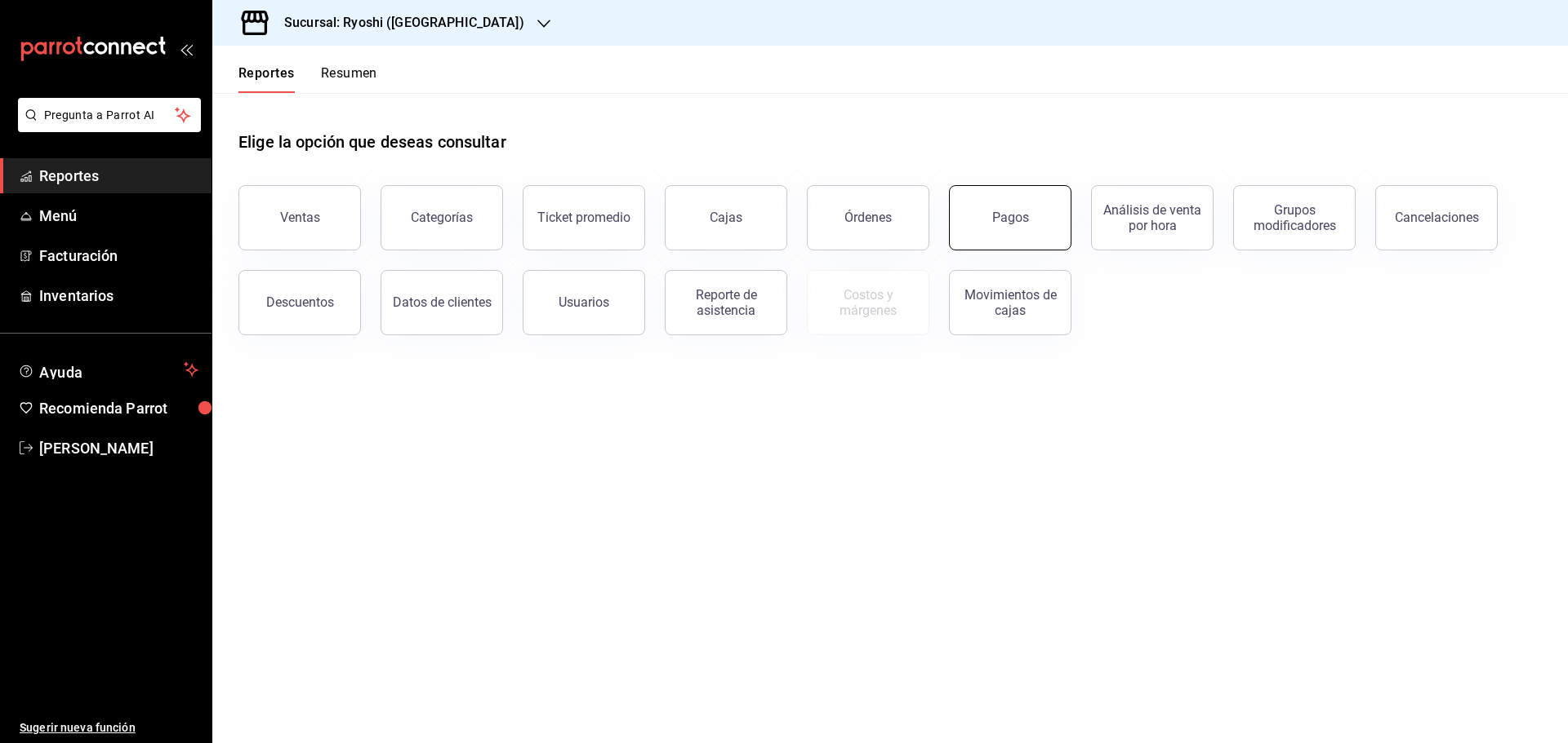
click at [1028, 230] on button "Pagos" at bounding box center [1010, 218] width 123 height 65
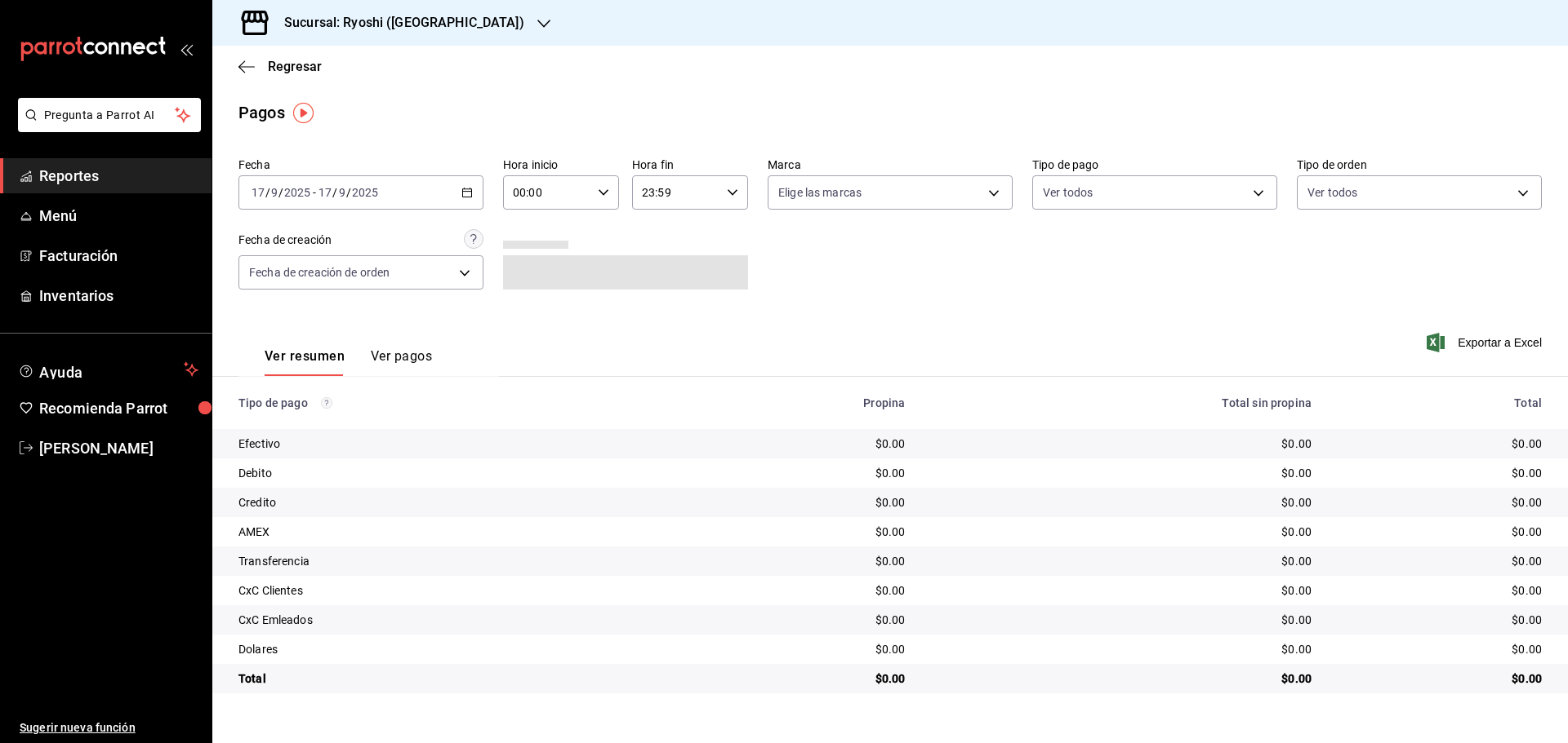
click at [469, 192] on \(Stroke\) "button" at bounding box center [467, 191] width 9 height 1
click at [310, 422] on span "Rango de fechas" at bounding box center [315, 425] width 126 height 18
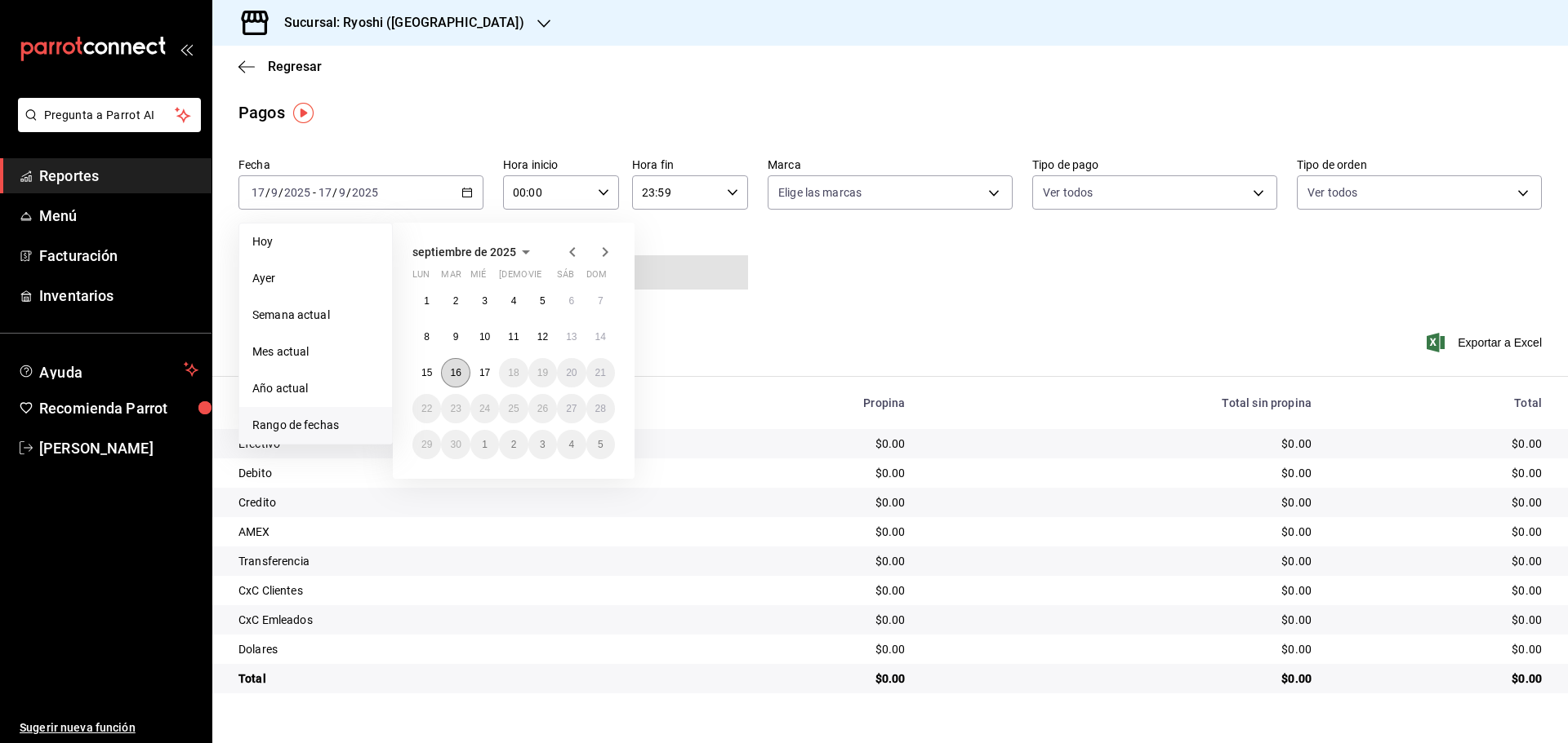
click at [468, 377] on button "16" at bounding box center [455, 372] width 28 height 29
click at [488, 377] on abbr "17" at bounding box center [485, 373] width 11 height 12
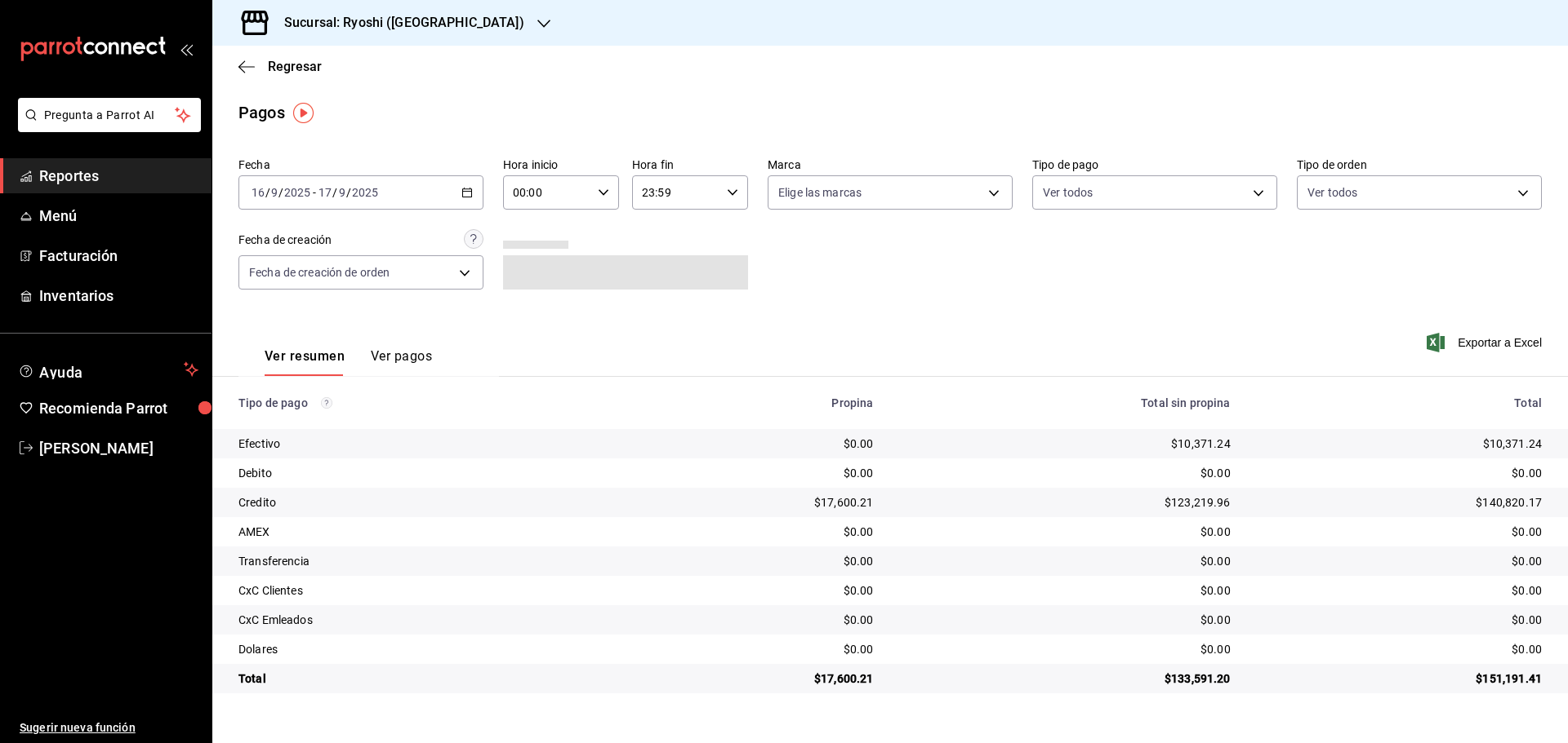
click at [592, 192] on div "00:00 Hora inicio" at bounding box center [561, 192] width 116 height 34
click at [539, 267] on span "05" at bounding box center [532, 267] width 32 height 13
type input "05:00"
click at [719, 195] on div at bounding box center [784, 372] width 1568 height 743
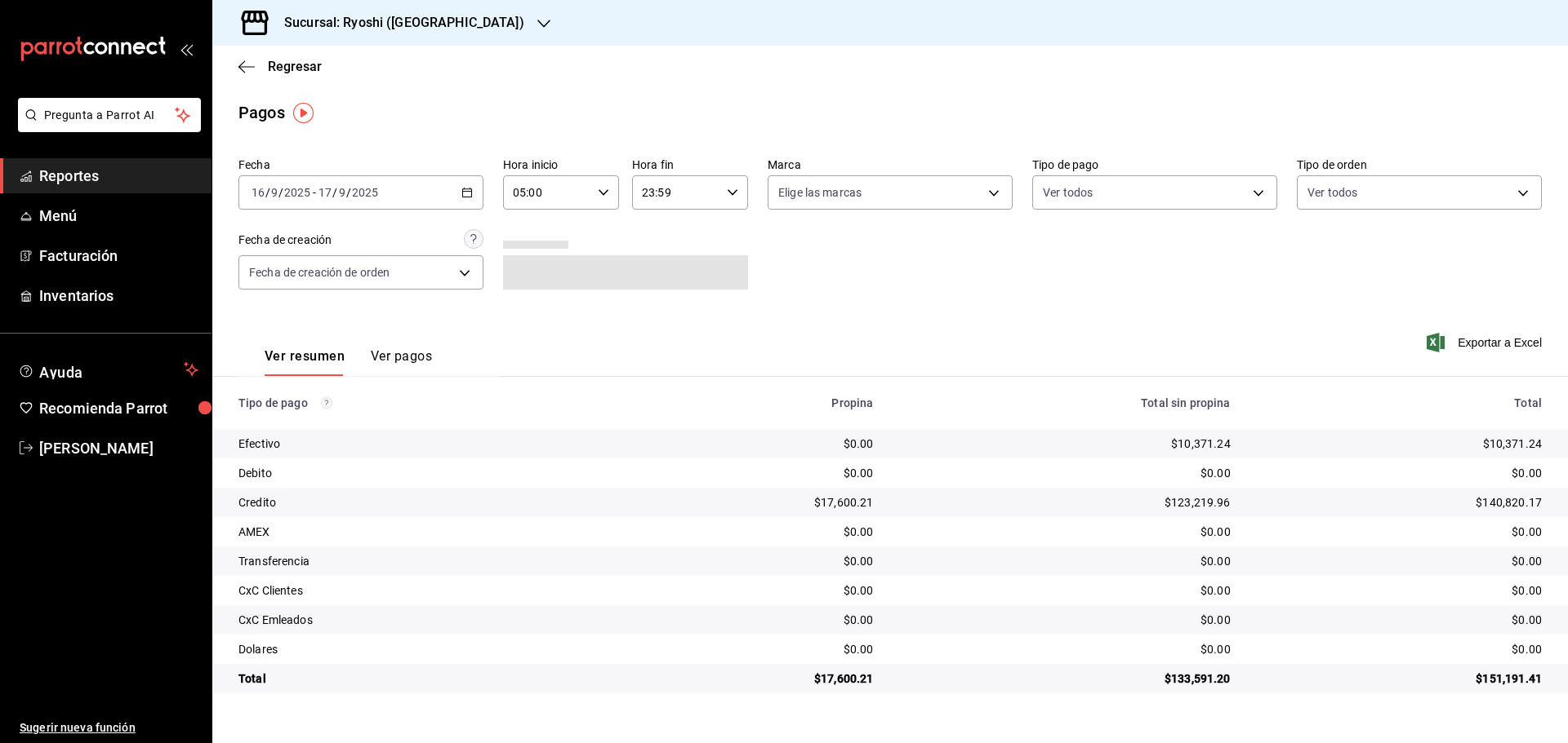
click at [733, 196] on icon "button" at bounding box center [733, 193] width 12 height 12
click at [652, 274] on span "05" at bounding box center [661, 274] width 32 height 13
type input "05:59"
click at [992, 189] on div at bounding box center [784, 372] width 1568 height 743
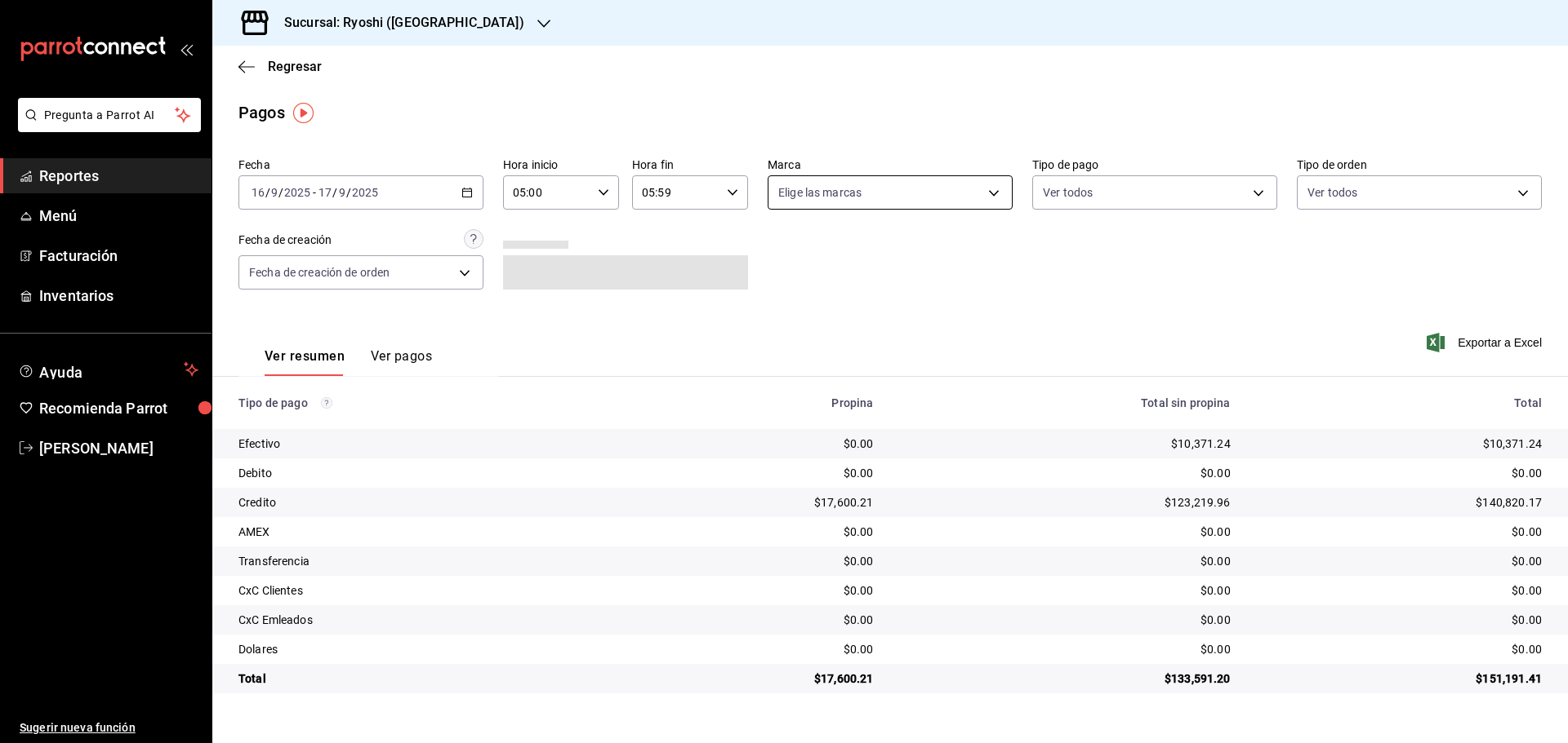
click at [992, 195] on body "Pregunta a Parrot AI Reportes Menú Facturación Inventarios Ayuda Recomienda Par…" at bounding box center [784, 372] width 1568 height 743
click at [790, 350] on input "checkbox" at bounding box center [785, 348] width 15 height 15
checkbox input "true"
type input "e80bf875-3c9c-4ad9-8c6a-14c8262011fc"
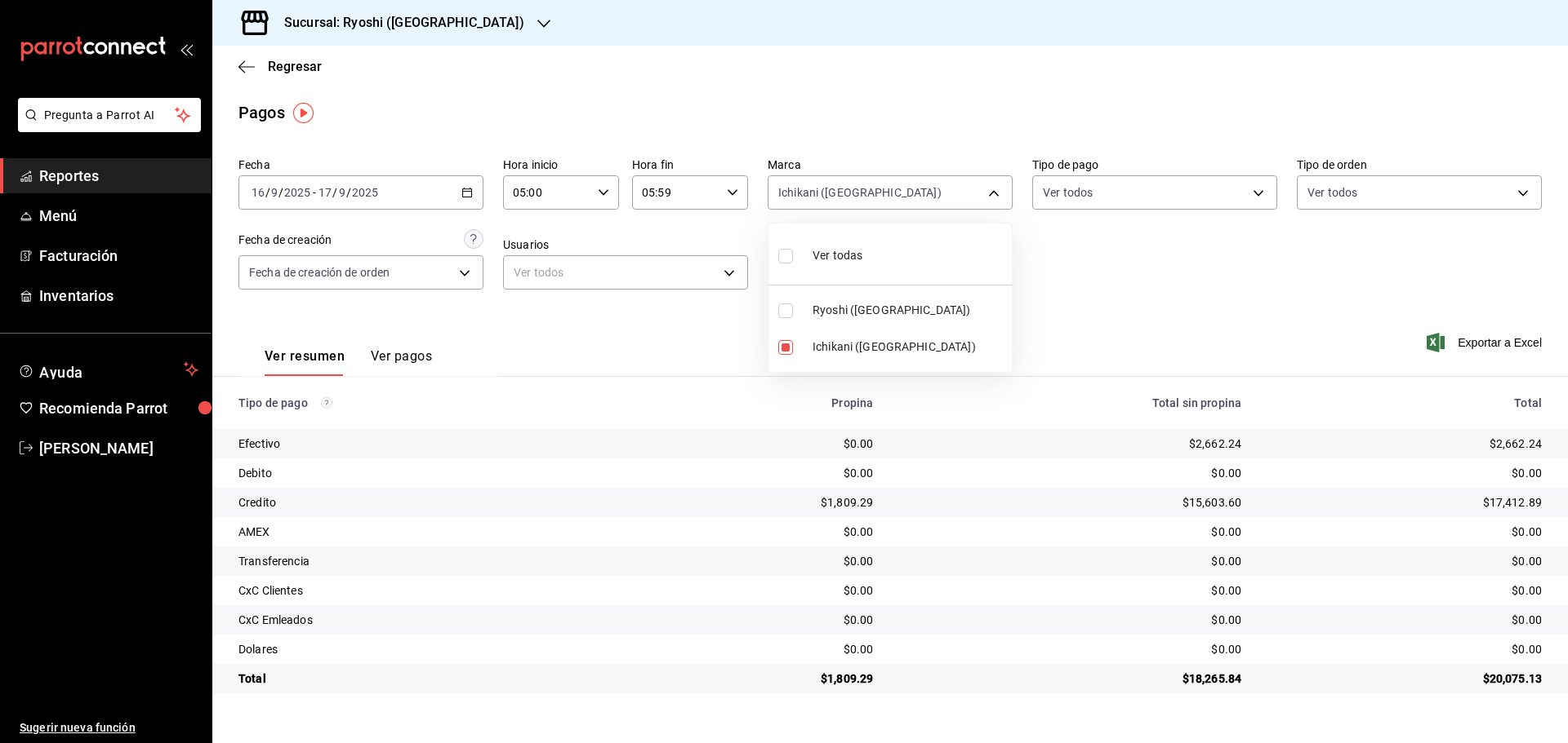
click at [1223, 705] on div at bounding box center [784, 372] width 1568 height 743
click at [126, 179] on span "Reportes" at bounding box center [119, 175] width 160 height 22
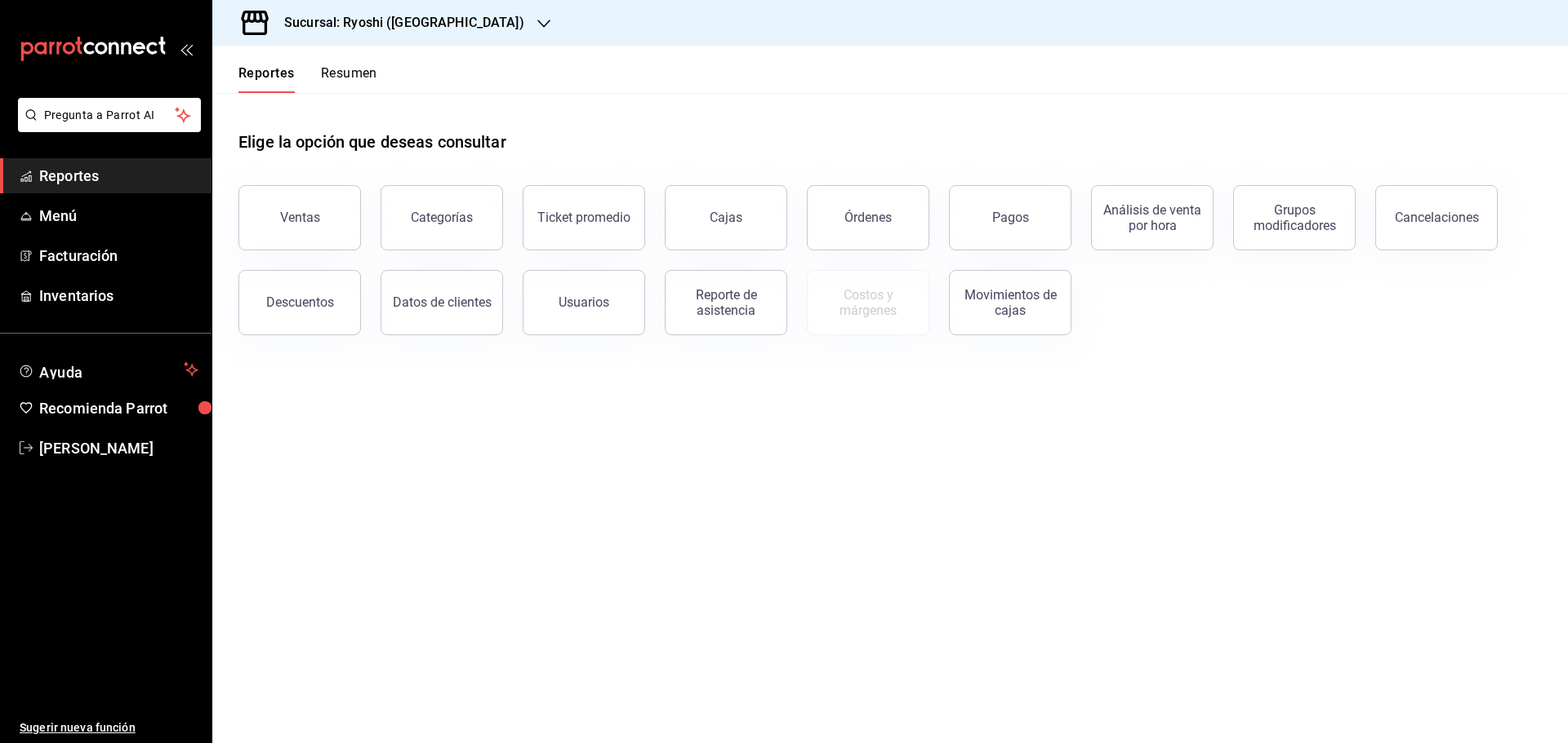
click at [129, 177] on span "Reportes" at bounding box center [119, 175] width 160 height 22
click at [1017, 229] on button "Pagos" at bounding box center [1010, 218] width 123 height 65
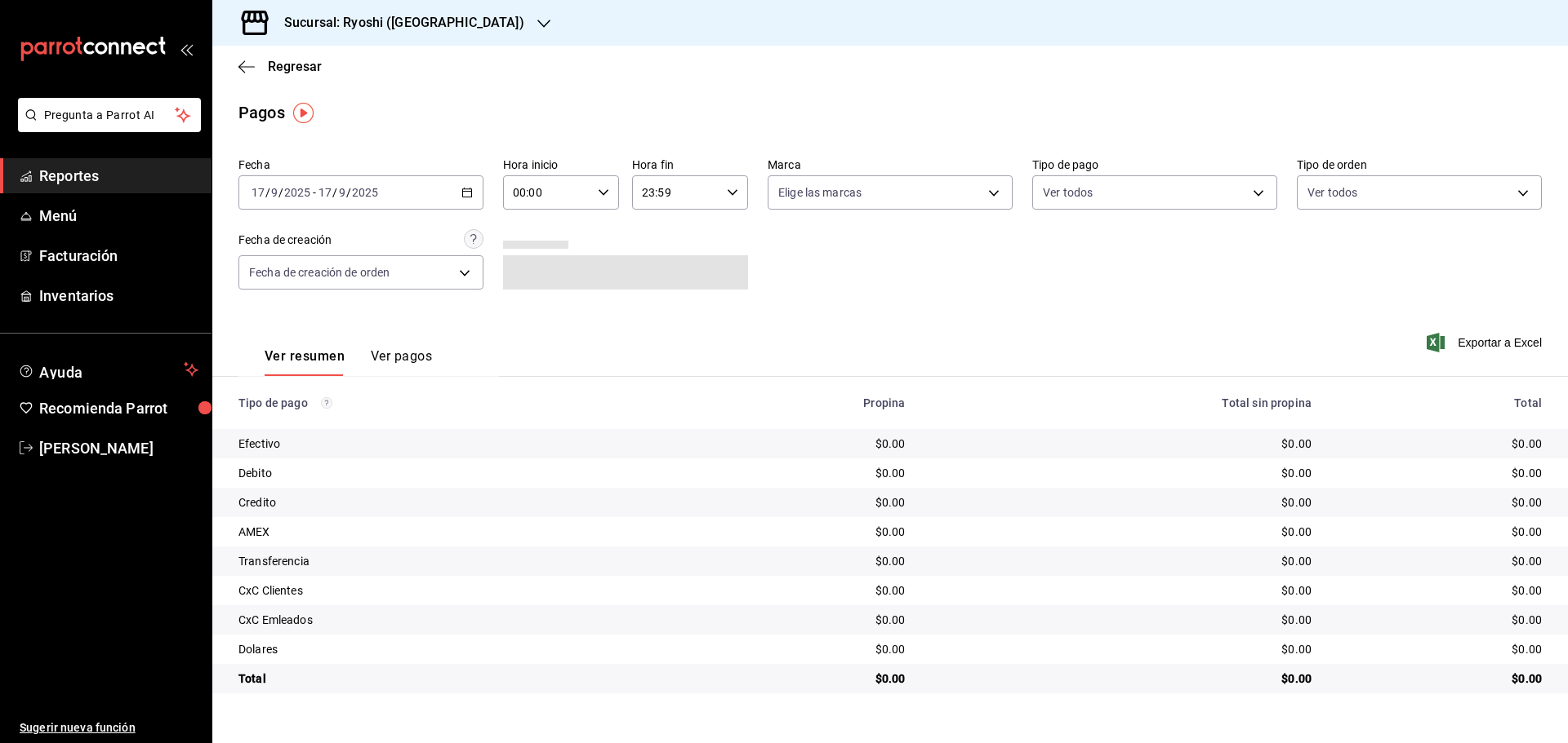
click at [464, 193] on icon "button" at bounding box center [467, 193] width 12 height 12
click at [301, 427] on span "Rango de fechas" at bounding box center [315, 425] width 126 height 18
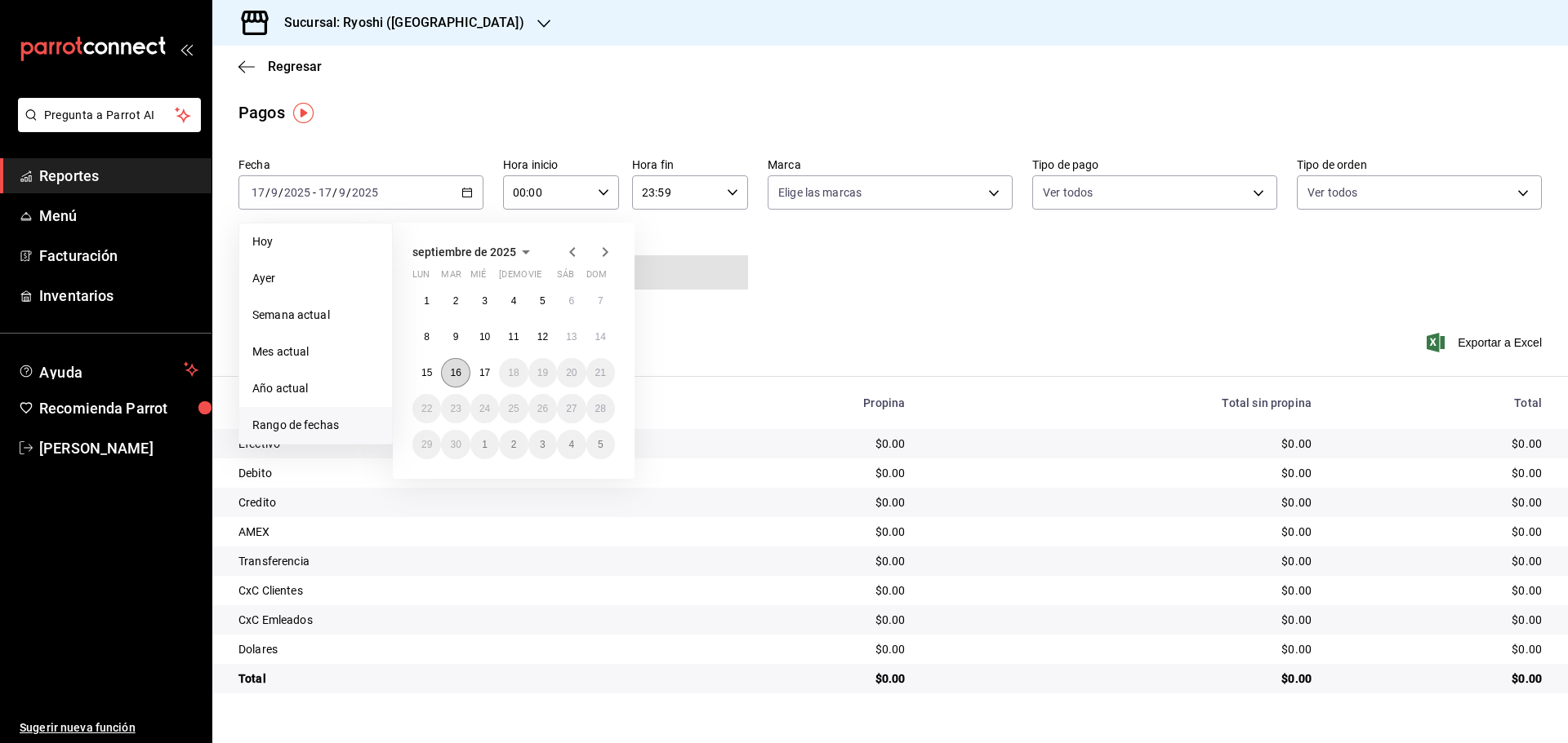
click at [459, 375] on abbr "16" at bounding box center [455, 373] width 11 height 12
click at [480, 375] on abbr "17" at bounding box center [485, 373] width 11 height 12
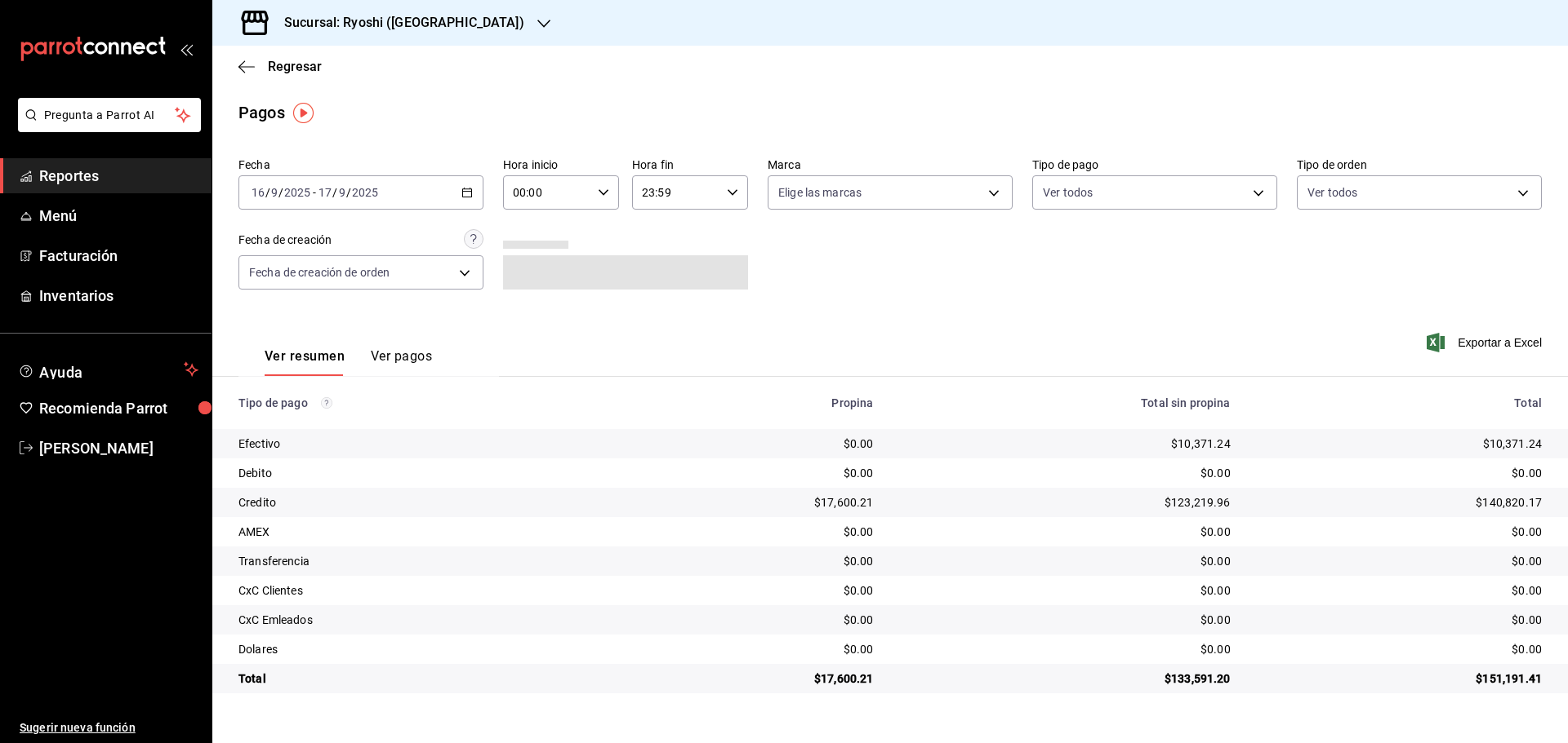
click at [610, 192] on div "00:00 Hora inicio" at bounding box center [561, 192] width 116 height 34
click at [539, 276] on button "05" at bounding box center [532, 266] width 52 height 33
type input "05:00"
click at [731, 191] on div at bounding box center [784, 372] width 1568 height 743
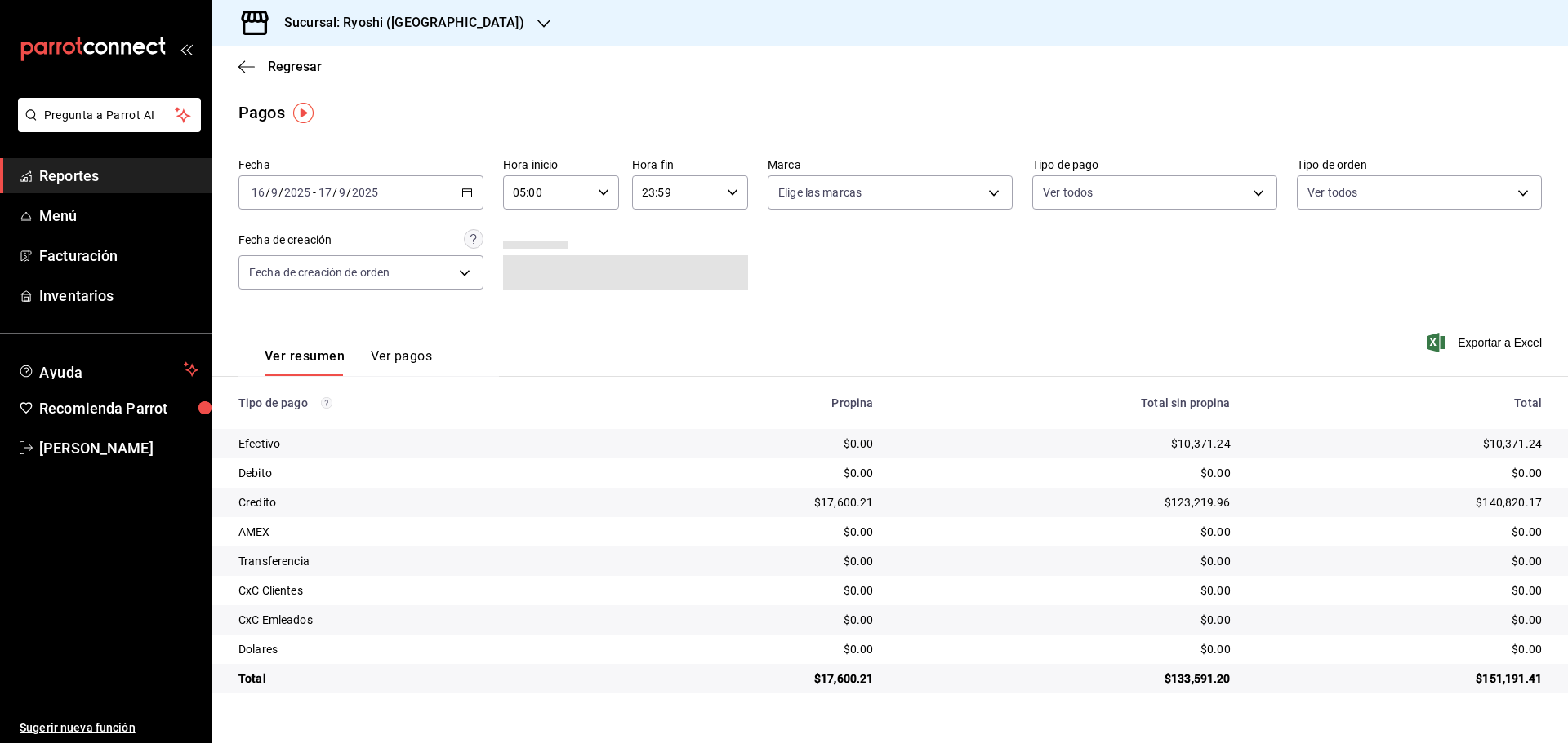
click at [740, 187] on div "23:59 Hora fin" at bounding box center [689, 192] width 116 height 34
click at [665, 278] on span "05" at bounding box center [661, 274] width 32 height 13
type input "05:59"
click at [998, 192] on div at bounding box center [784, 372] width 1568 height 743
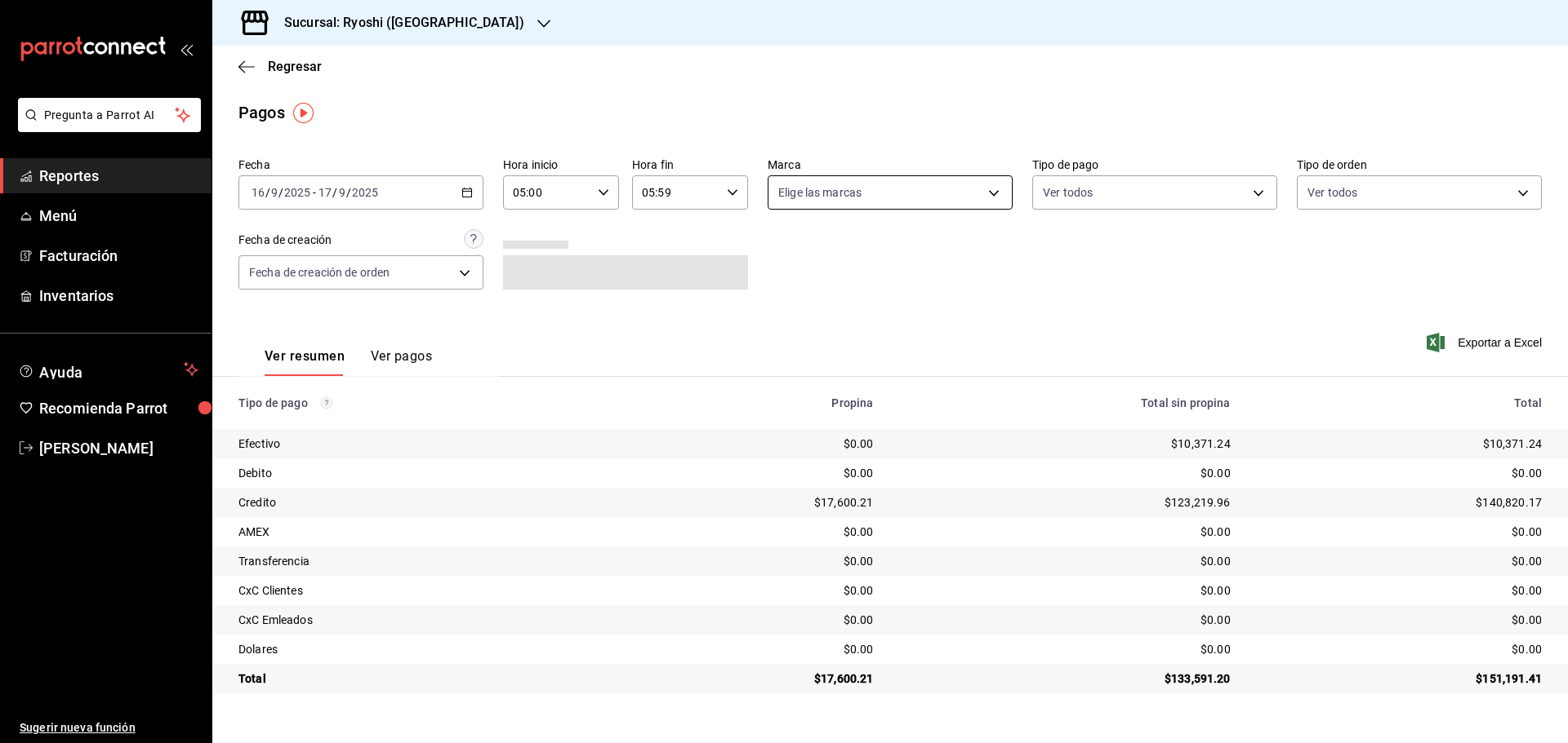
click at [991, 193] on body "Pregunta a Parrot AI Reportes Menú Facturación Inventarios Ayuda Recomienda Par…" at bounding box center [784, 372] width 1568 height 743
click at [788, 345] on input "checkbox" at bounding box center [785, 348] width 15 height 15
checkbox input "true"
type input "e80bf875-3c9c-4ad9-8c6a-14c8262011fc"
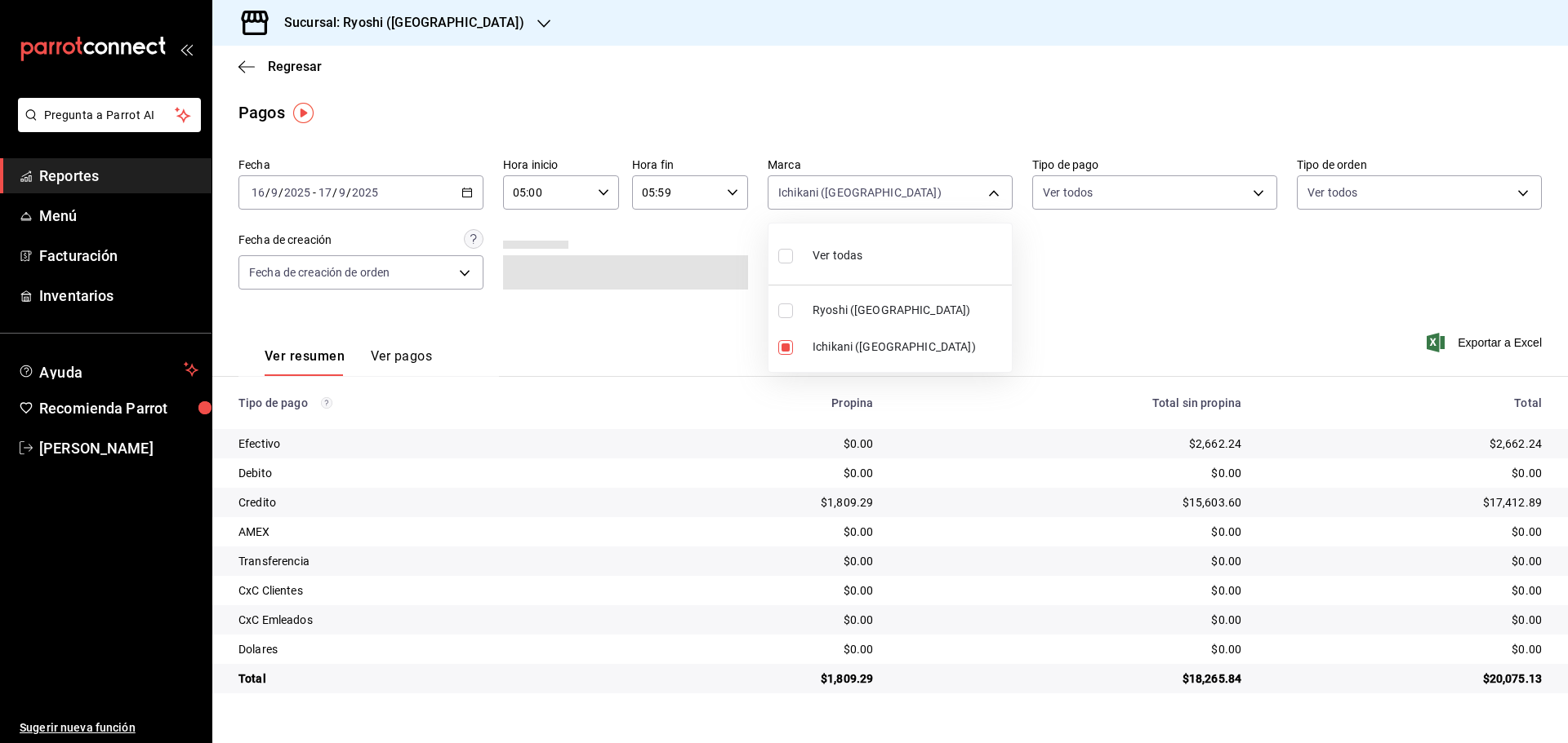
click at [1180, 284] on div at bounding box center [784, 372] width 1568 height 743
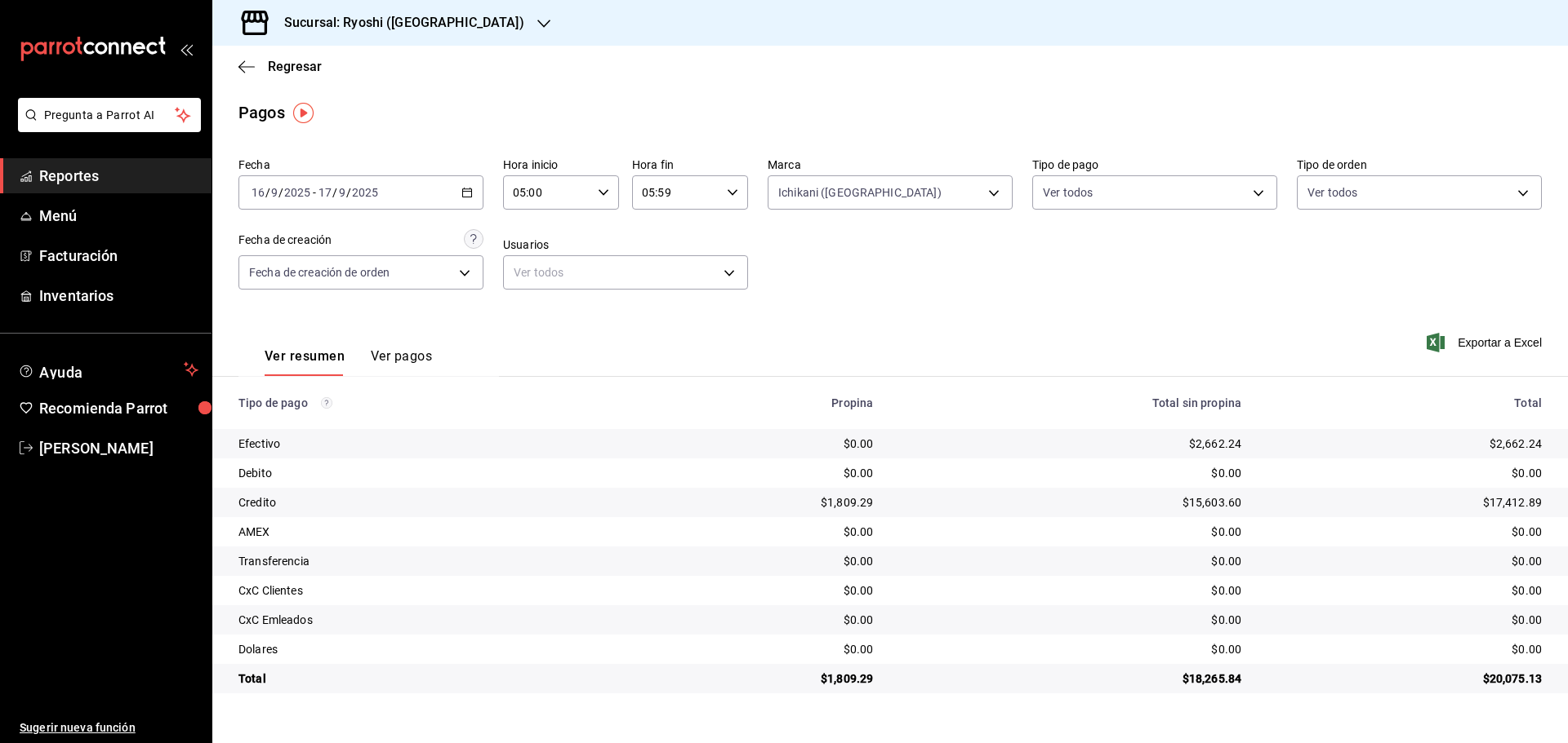
click at [127, 169] on span "Reportes" at bounding box center [119, 175] width 160 height 22
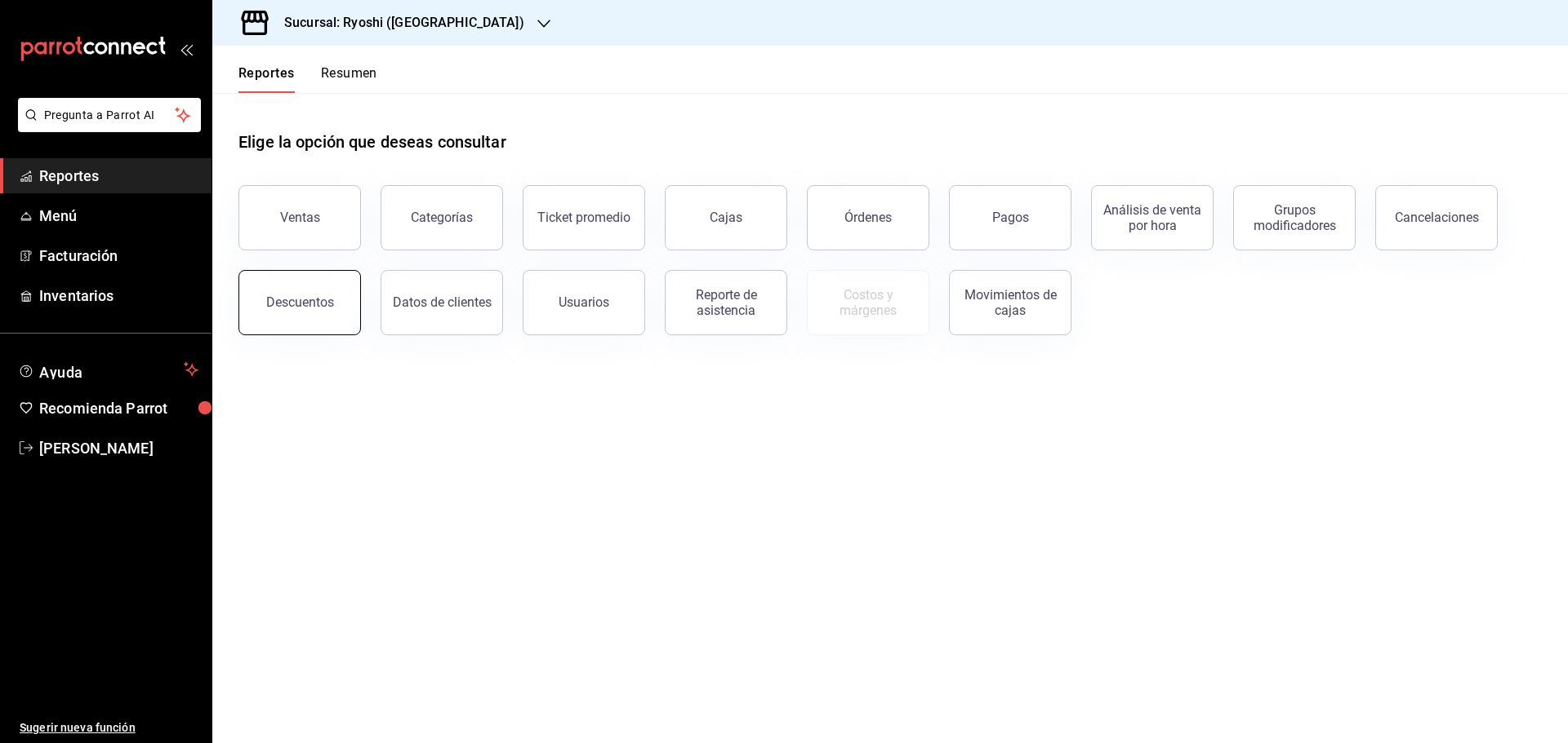
click at [310, 302] on div "Descuentos" at bounding box center [300, 302] width 68 height 16
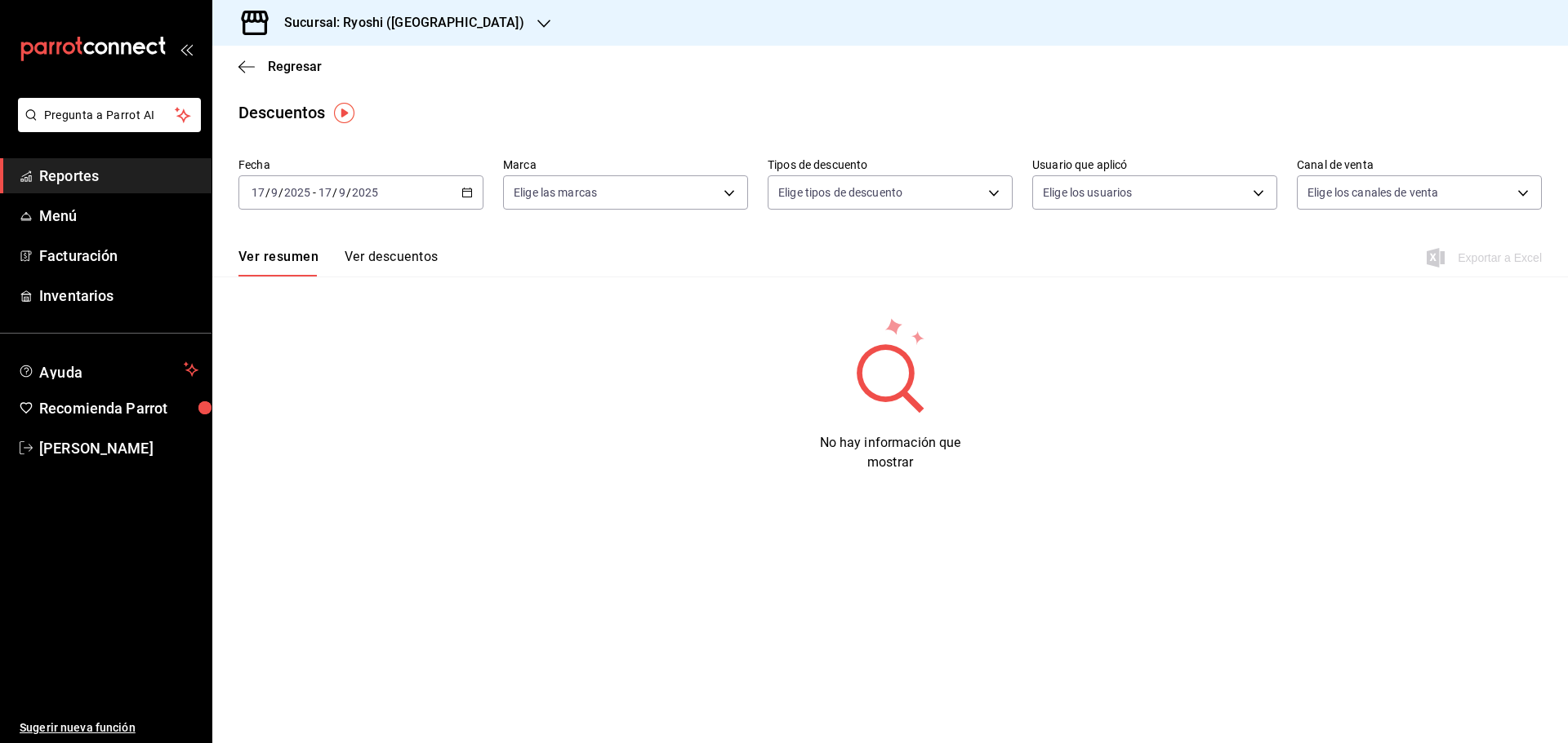
click at [464, 189] on \(Stroke\) "button" at bounding box center [464, 188] width 1 height 1
click at [271, 427] on span "Rango de fechas" at bounding box center [315, 425] width 126 height 18
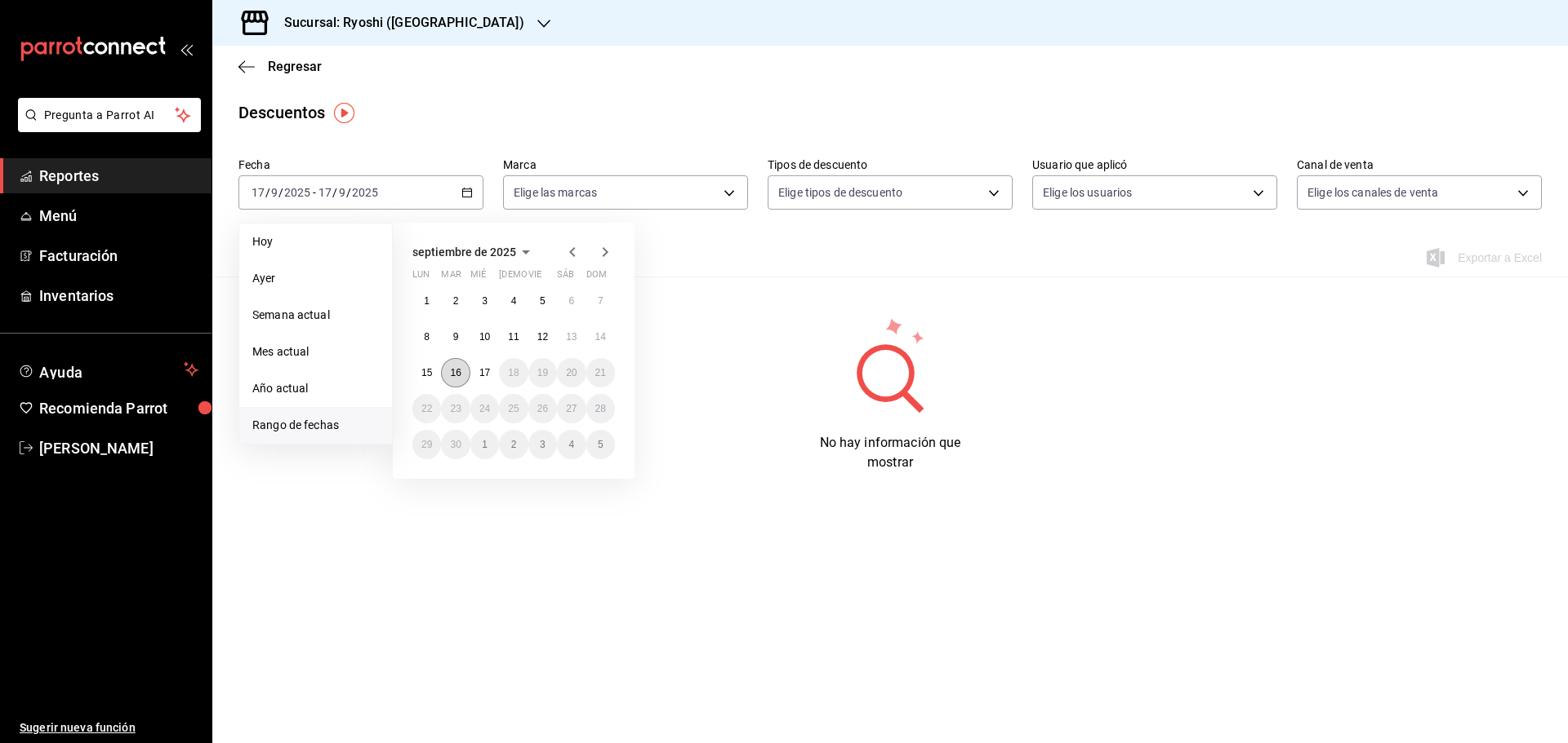
click at [461, 366] on button "16" at bounding box center [455, 372] width 28 height 29
click at [485, 373] on abbr "17" at bounding box center [485, 373] width 11 height 12
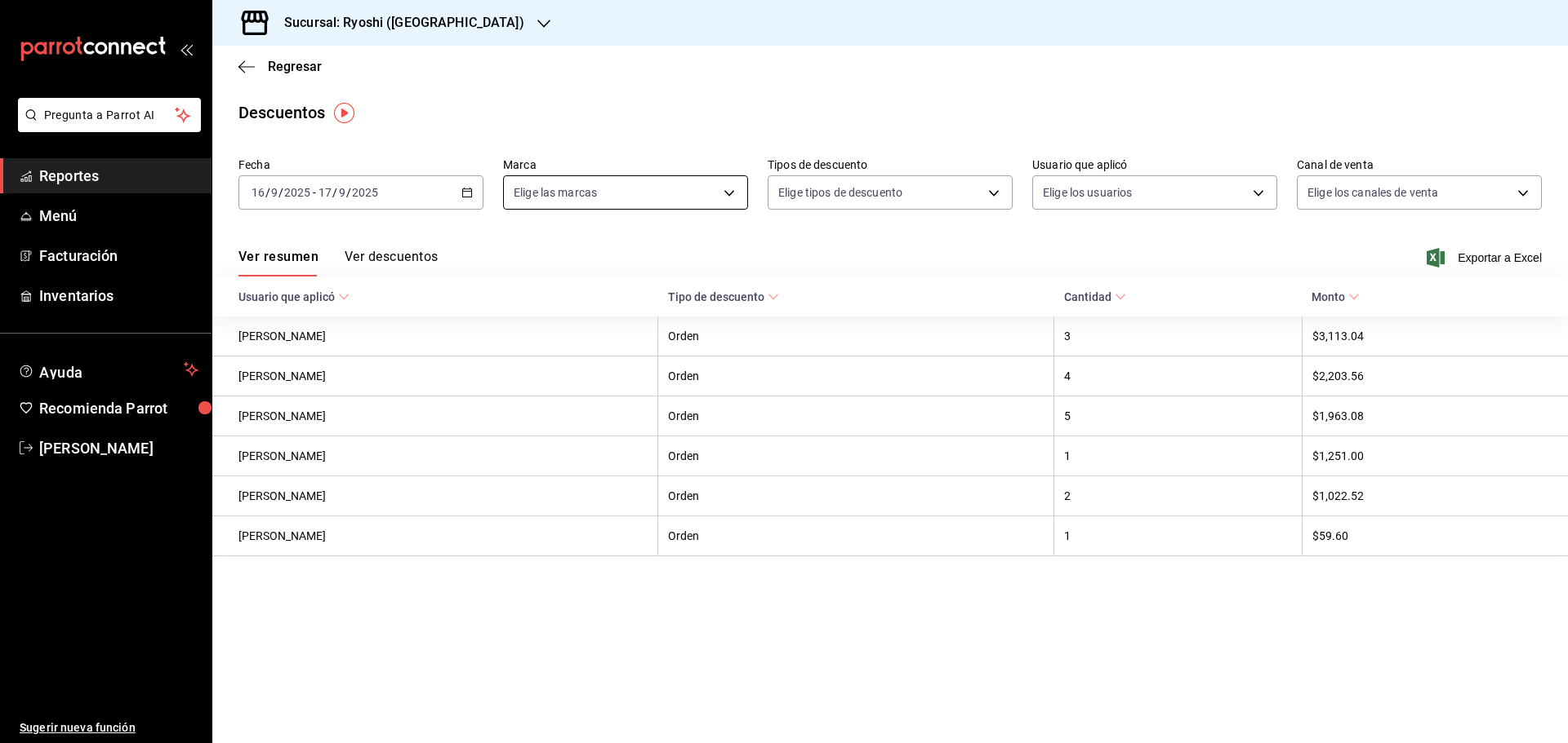
click at [728, 195] on body "Pregunta a Parrot AI Reportes Menú Facturación Inventarios Ayuda Recomienda Par…" at bounding box center [784, 372] width 1568 height 743
click at [528, 343] on label at bounding box center [524, 348] width 21 height 15
click at [528, 343] on input "checkbox" at bounding box center [521, 348] width 15 height 15
checkbox input "false"
click at [524, 342] on input "checkbox" at bounding box center [521, 348] width 15 height 15
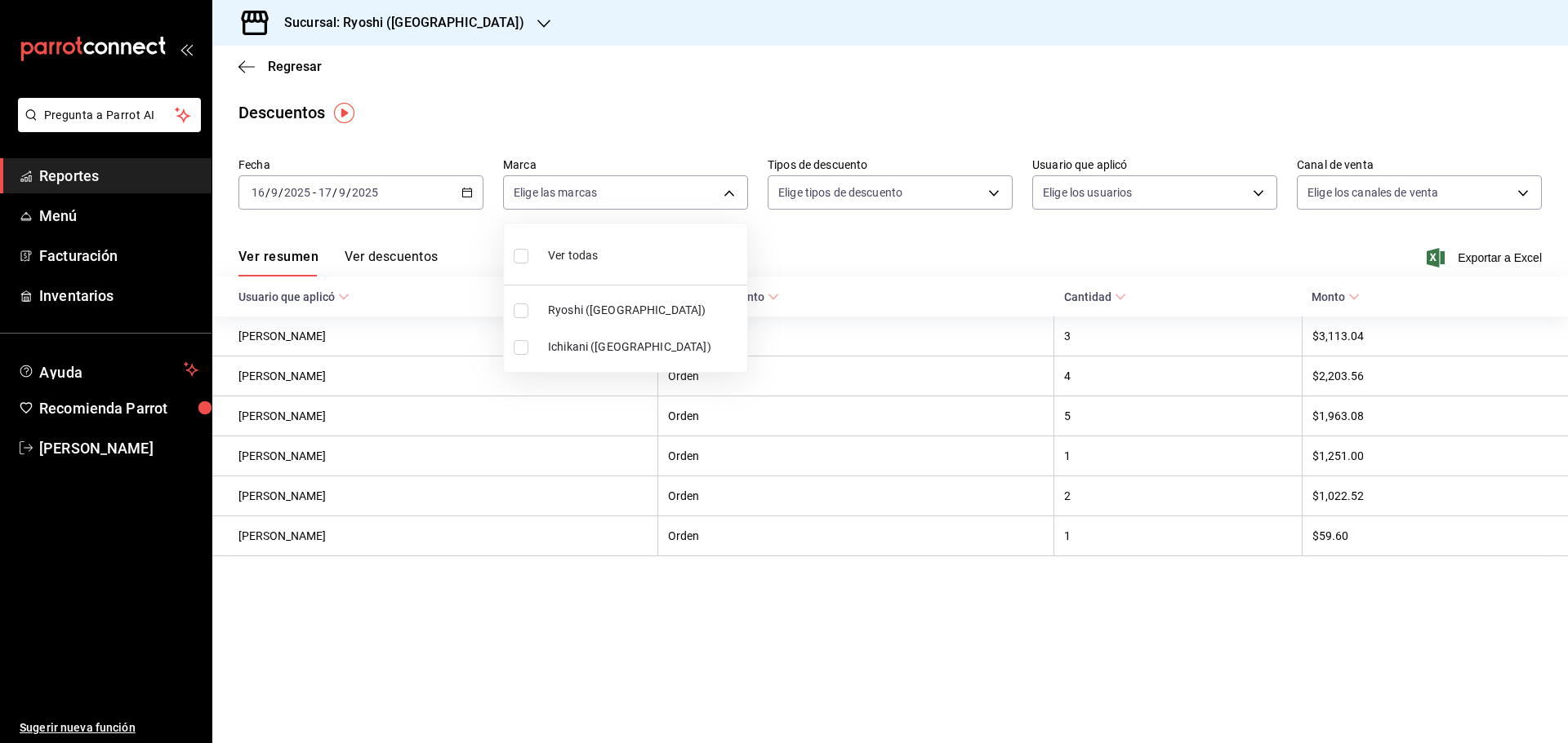
checkbox input "true"
type input "e80bf875-3c9c-4ad9-8c6a-14c8262011fc"
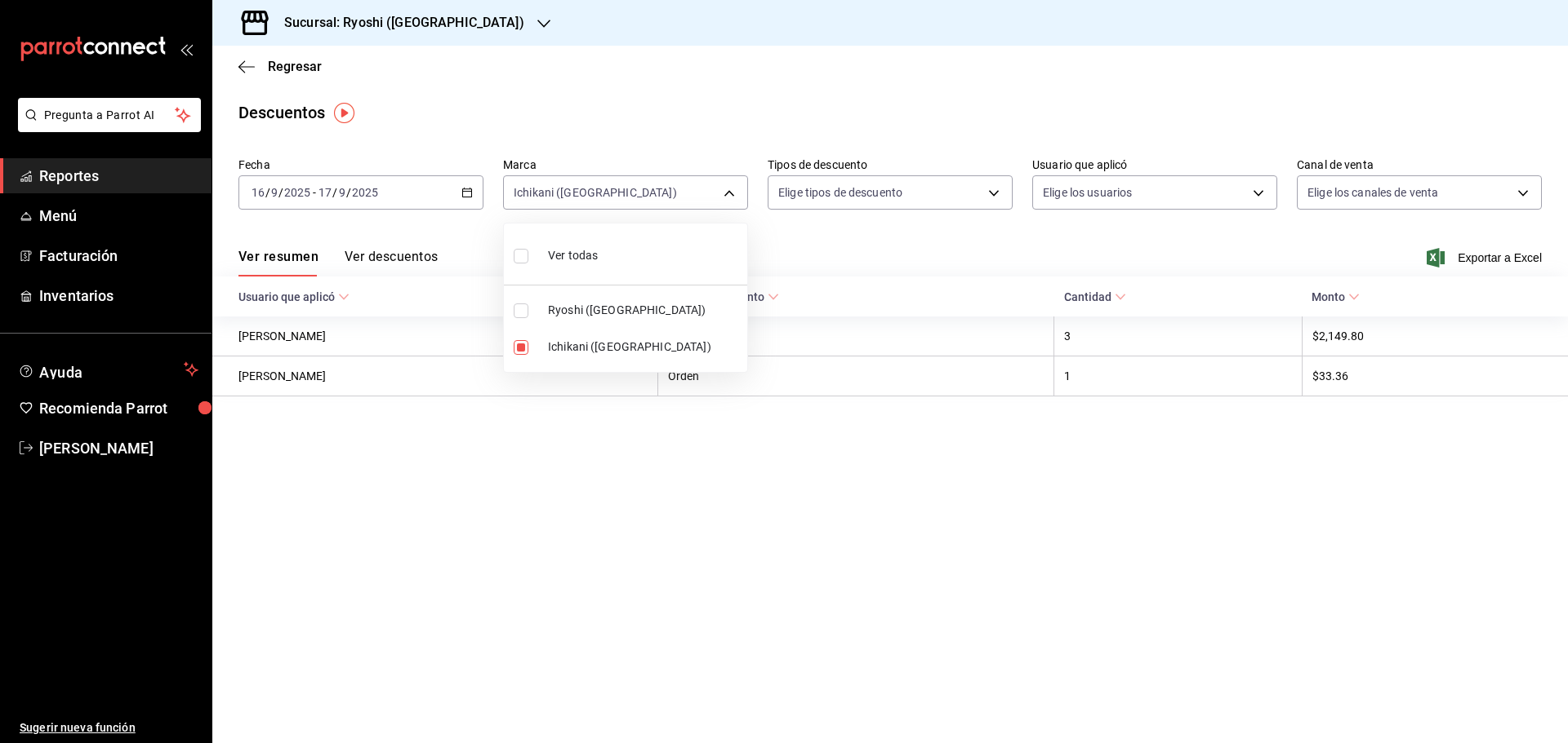
click at [791, 64] on div at bounding box center [784, 372] width 1568 height 743
click at [126, 174] on span "Reportes" at bounding box center [119, 175] width 160 height 22
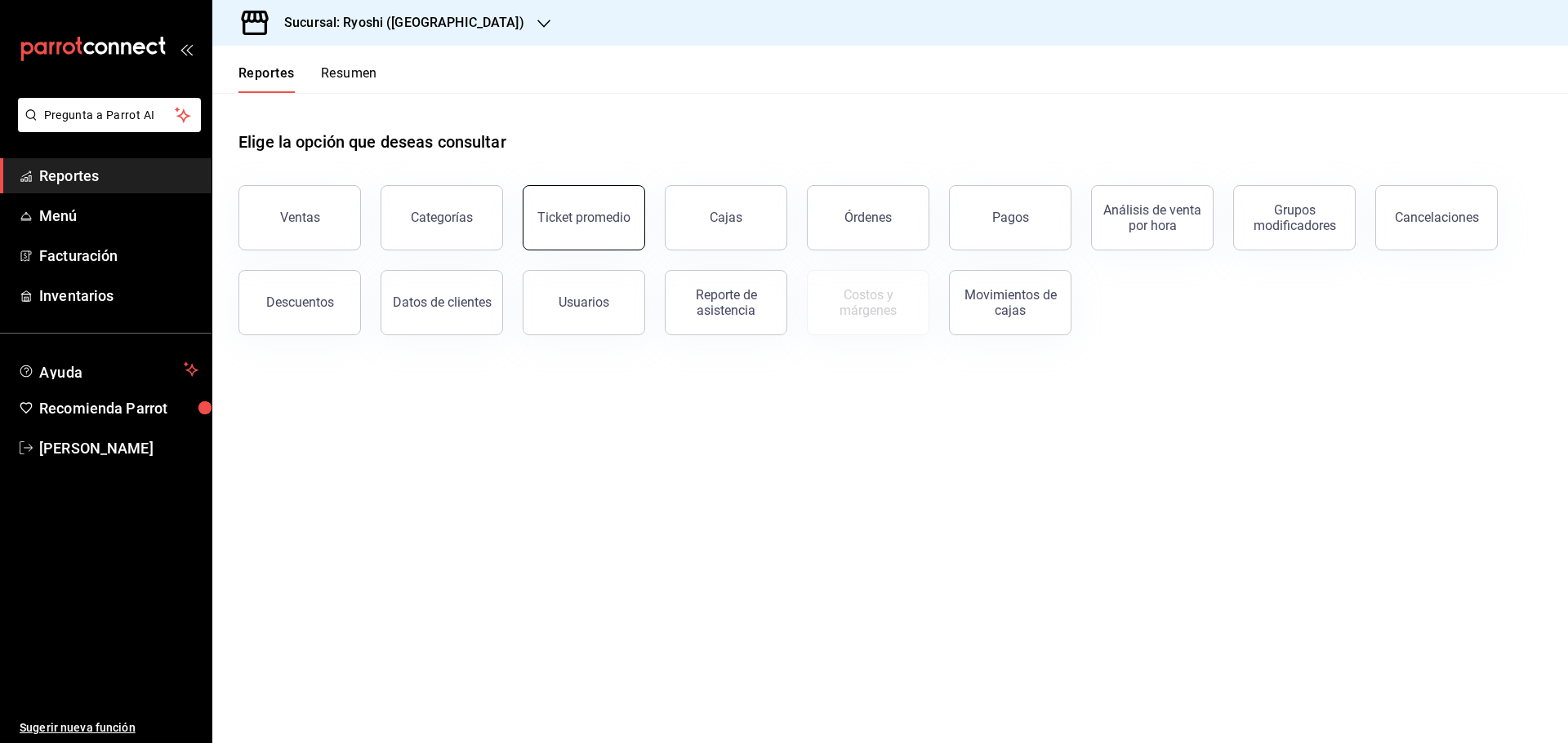
click at [608, 230] on button "Ticket promedio" at bounding box center [584, 218] width 123 height 65
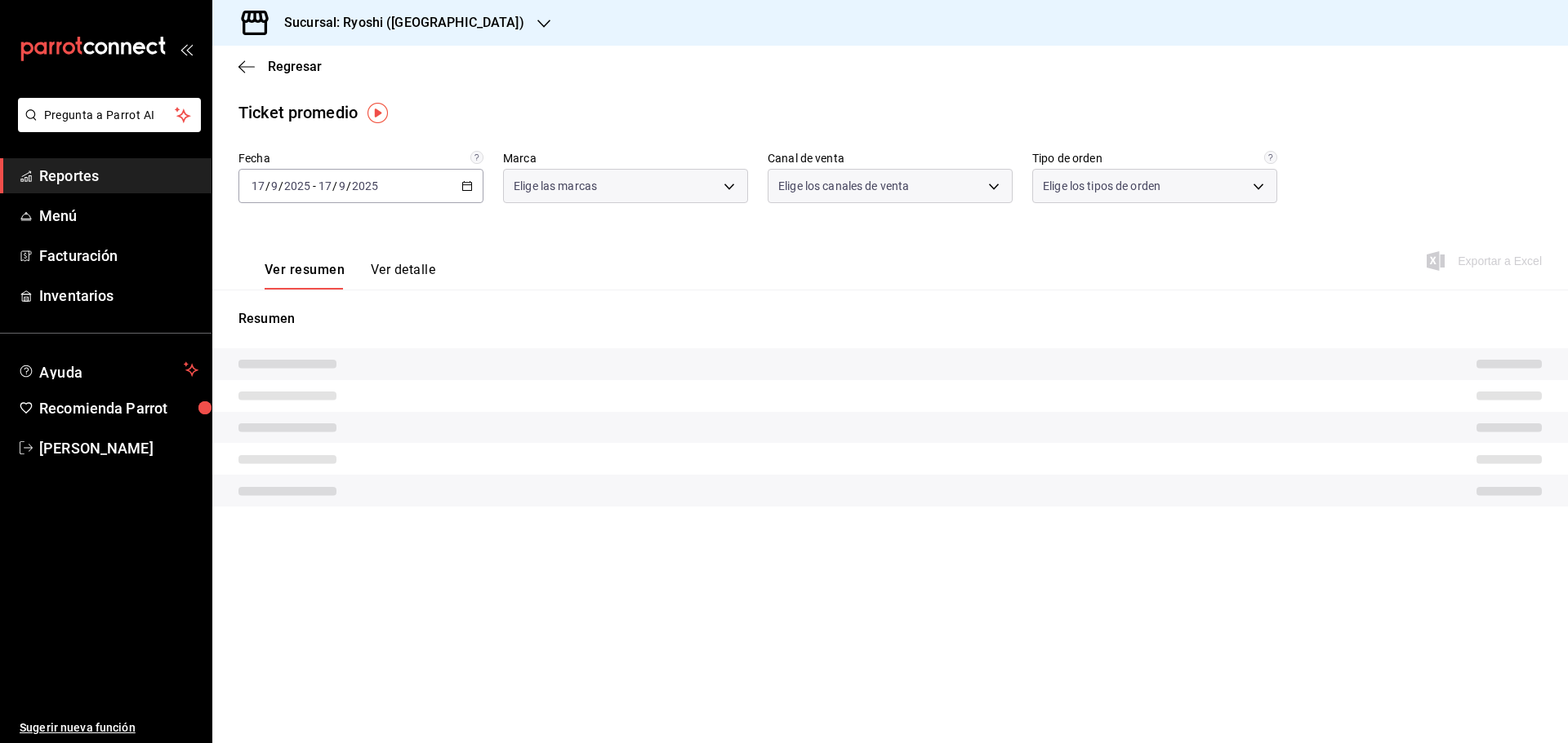
type input "26ca50e5-a845-484f-a54e-8a4432b79f59,e80bf875-3c9c-4ad9-8c6a-14c8262011fc"
type input "PARROT,UBER_EATS,RAPPI,DIDI_FOOD,ONLINE"
type input "8361b891-a2e9-4fcd-a853-f9fc8036f76a,b76ec9ad-9f52-4de9-91c0-fd75567639de,0d81c…"
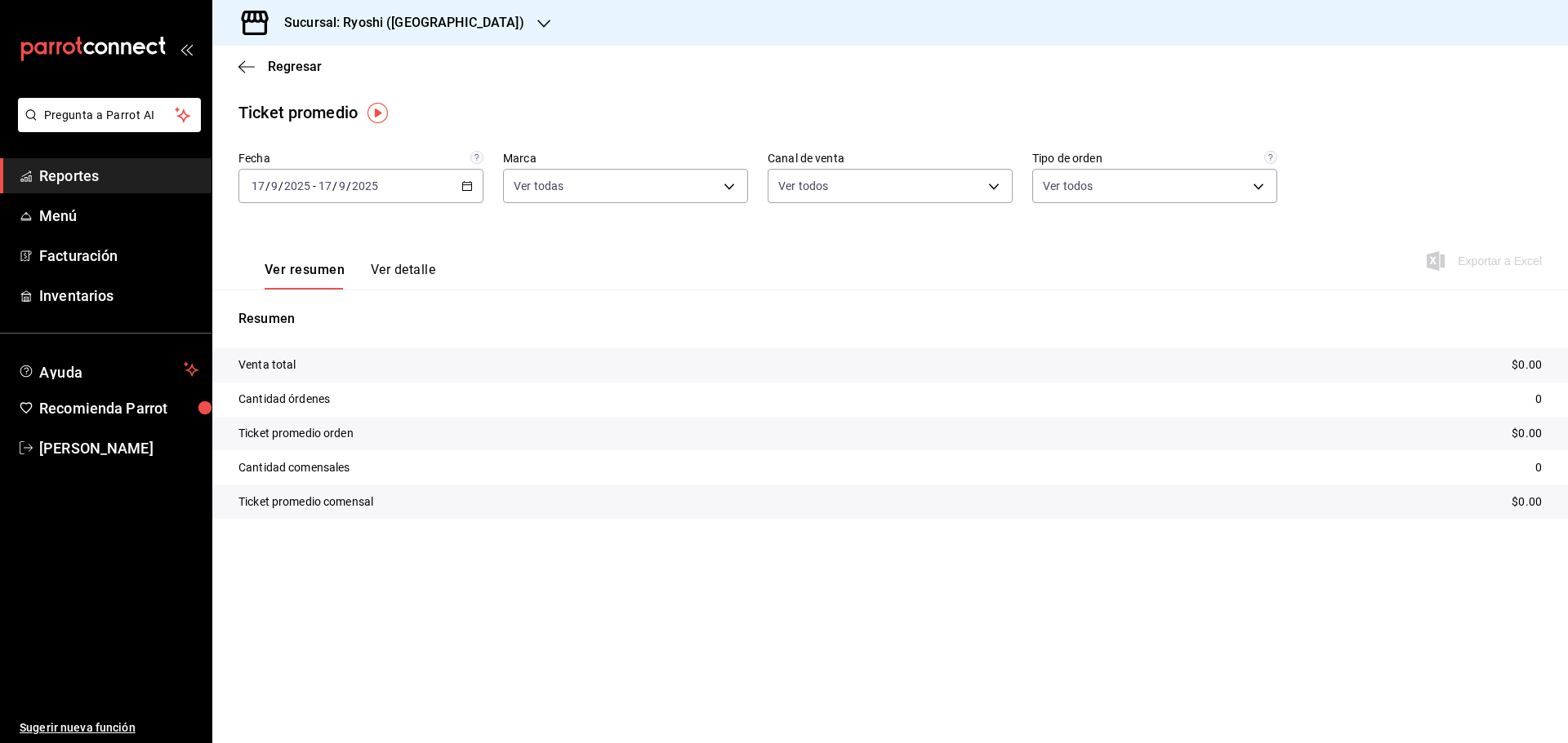
click at [474, 186] on div "2025-09-17 17 / 9 / 2025 - 2025-09-17 17 / 9 / 2025" at bounding box center [360, 185] width 245 height 34
click at [282, 380] on span "Rango de fechas" at bounding box center [315, 382] width 126 height 18
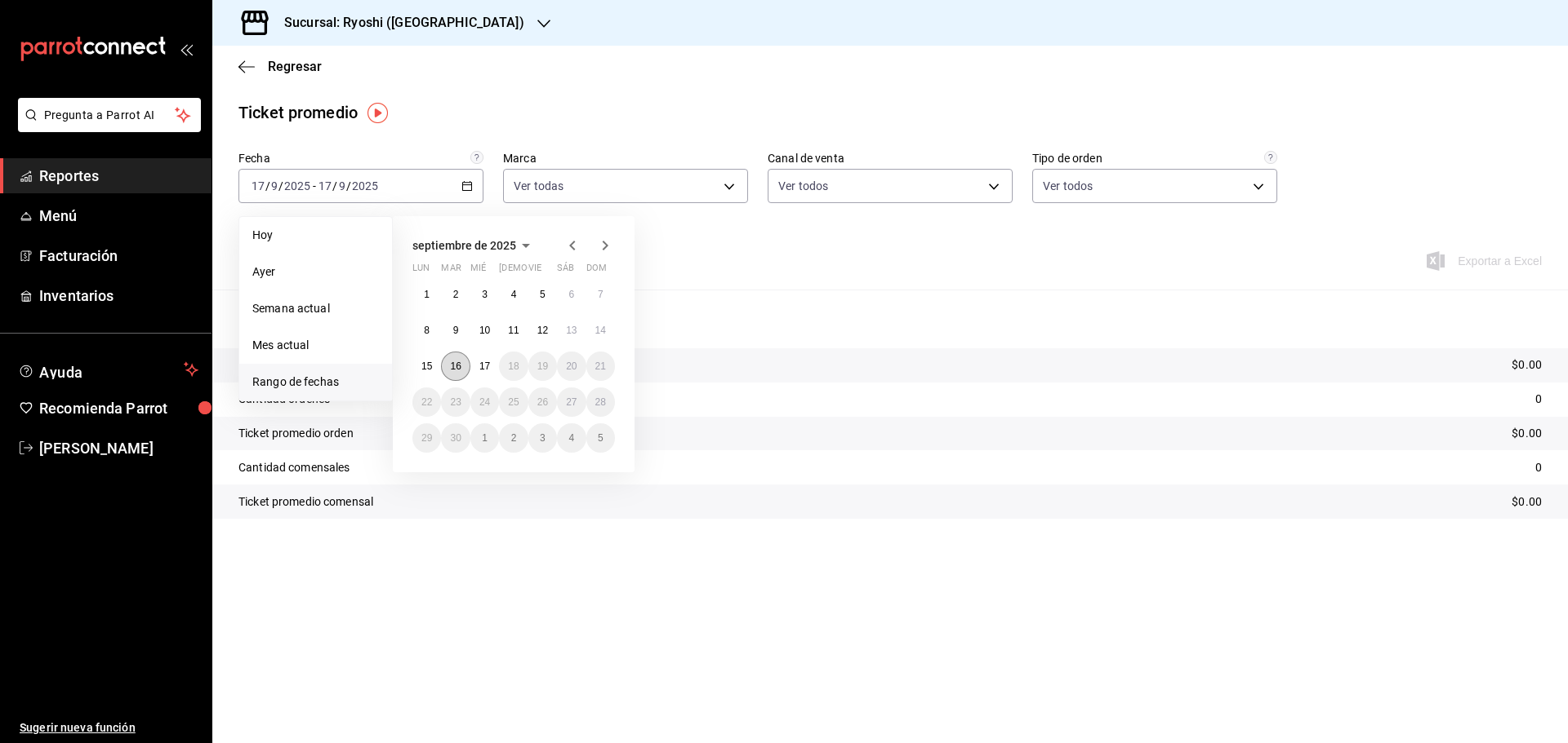
click at [452, 360] on button "16" at bounding box center [455, 366] width 28 height 29
click at [484, 359] on button "17" at bounding box center [485, 366] width 28 height 29
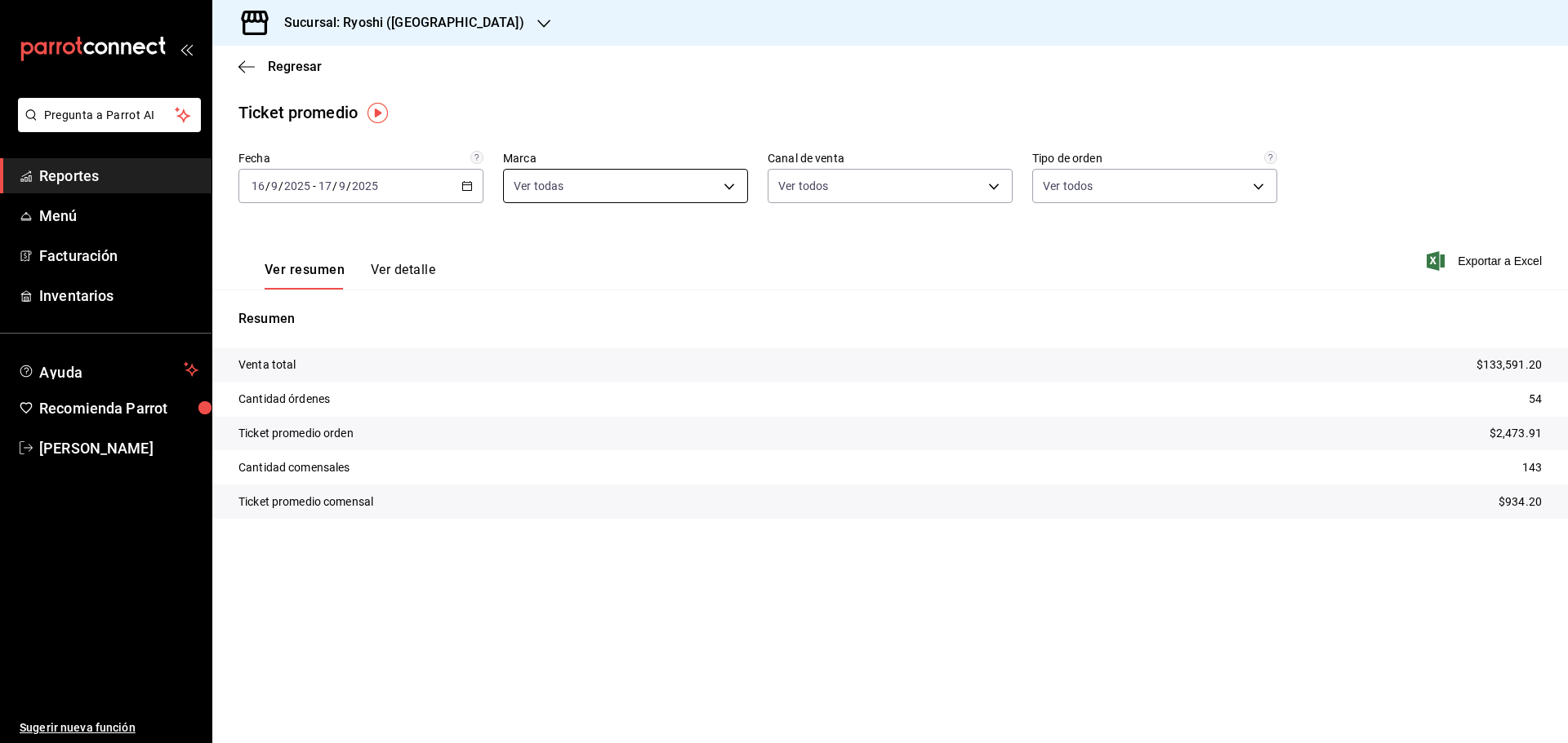
click at [728, 188] on body "Pregunta a Parrot AI Reportes Menú Facturación Inventarios Ayuda Recomienda Par…" at bounding box center [784, 372] width 1568 height 743
click at [520, 306] on input "checkbox" at bounding box center [521, 305] width 15 height 15
checkbox input "false"
type input "e80bf875-3c9c-4ad9-8c6a-14c8262011fc"
checkbox input "false"
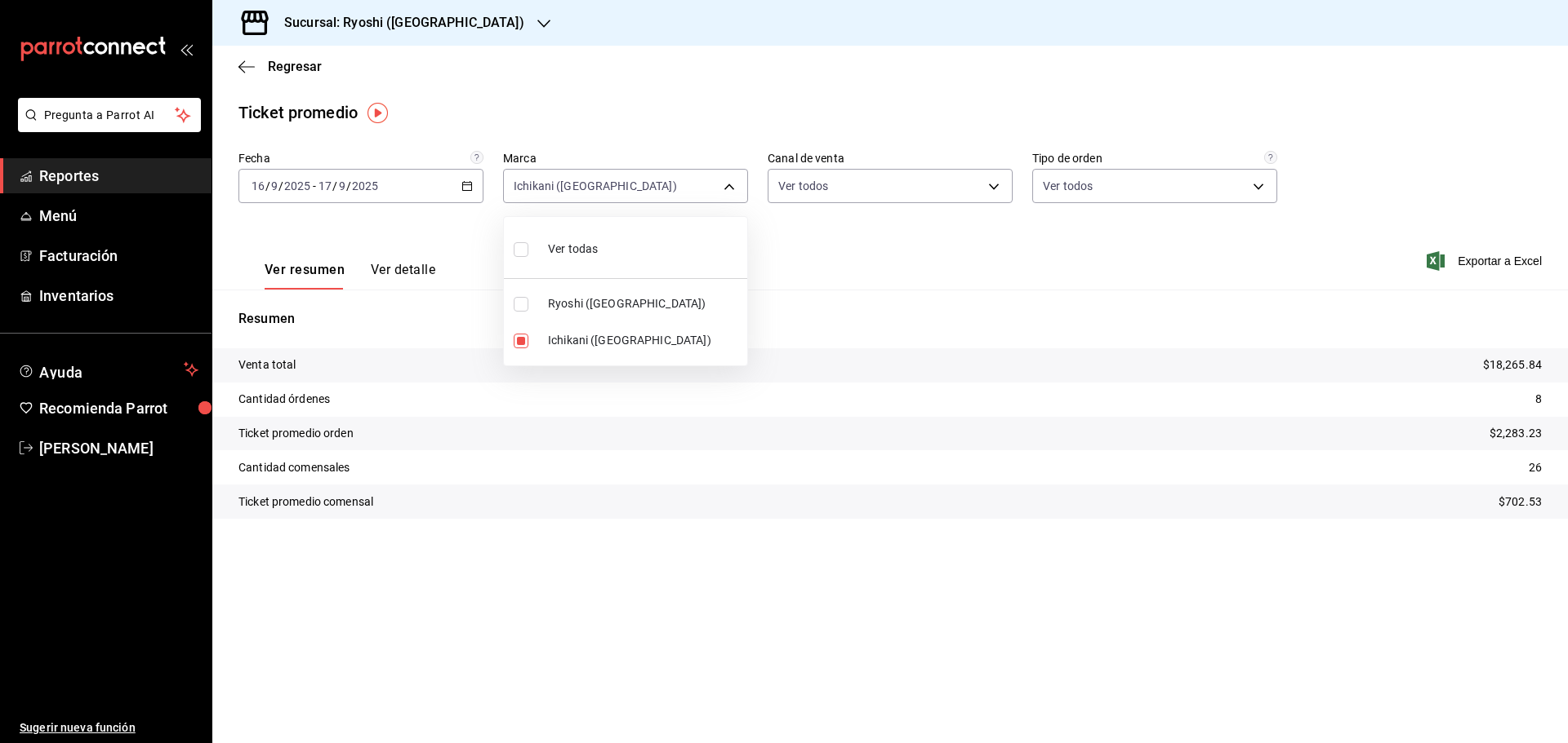
click at [785, 275] on div at bounding box center [784, 372] width 1568 height 743
click at [524, 111] on div "Ticket promedio" at bounding box center [890, 112] width 1355 height 24
click at [499, 246] on div "Ver resumen Ver detalle Exportar a Excel" at bounding box center [890, 256] width 1355 height 67
click at [453, 522] on div "Venta total $18,265.84 Cantidad órdenes 8 Ticket promedio orden $2,283.23 Canti…" at bounding box center [890, 443] width 1355 height 190
